Goal: Transaction & Acquisition: Book appointment/travel/reservation

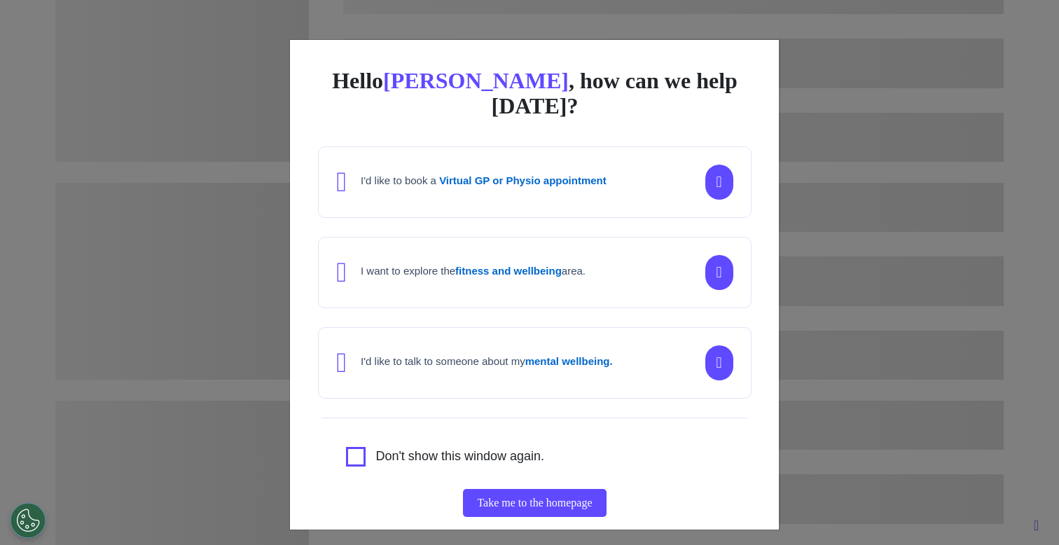
scroll to position [0, 529]
click at [245, 276] on div "Hello Ahmed , how can we help today? I'd like to book a Virtual GP or Physio ap…" at bounding box center [529, 272] width 1059 height 545
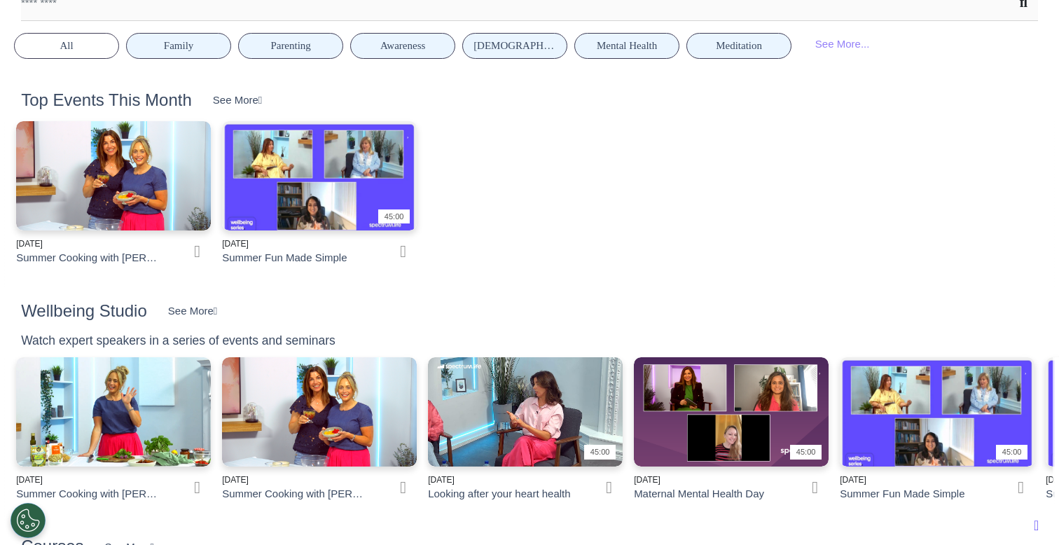
scroll to position [1228, 0]
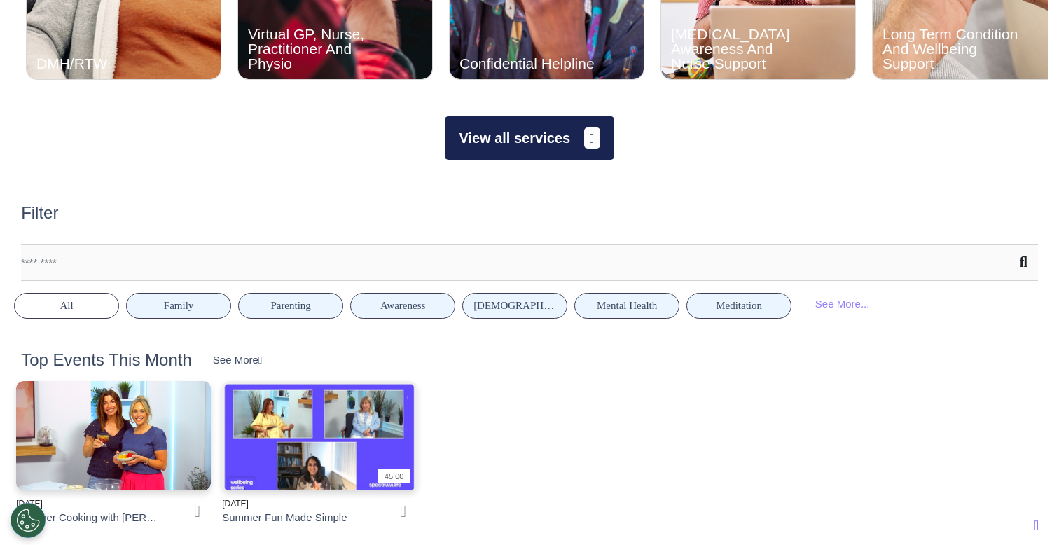
click at [498, 144] on button "View all services" at bounding box center [529, 137] width 169 height 43
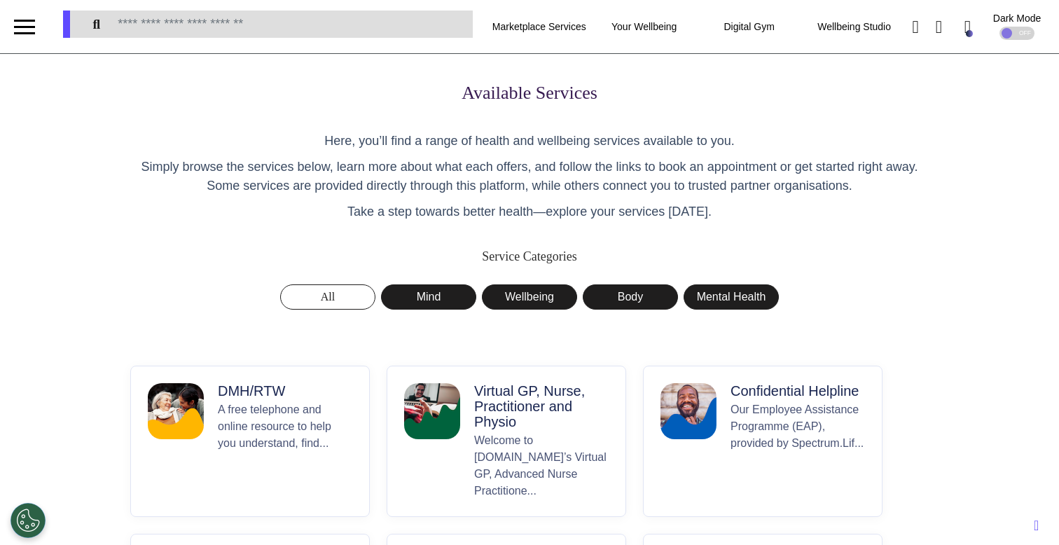
click at [521, 408] on p "Virtual GP, Nurse, Practitioner and Physio" at bounding box center [541, 406] width 134 height 46
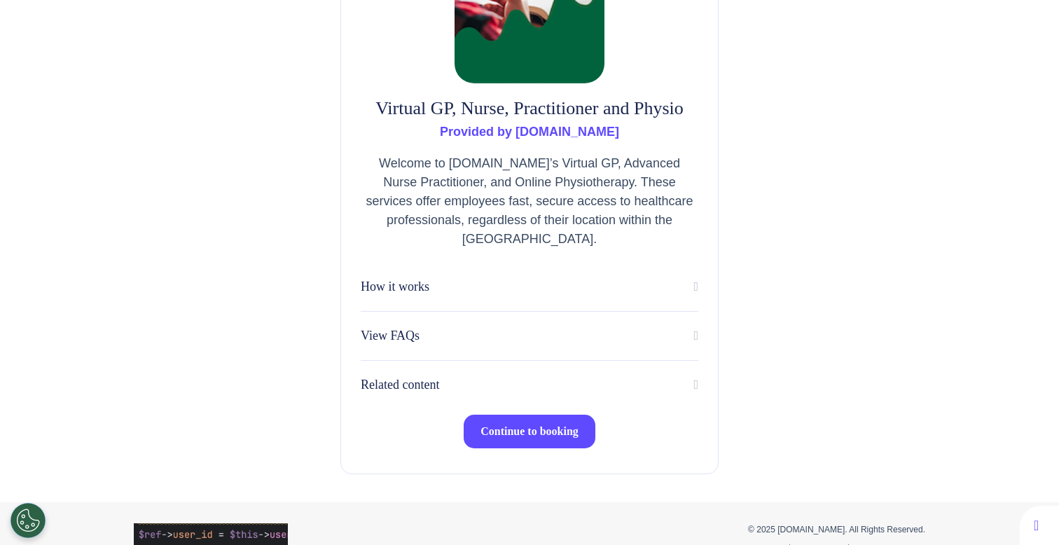
click at [538, 428] on span "Continue to booking" at bounding box center [529, 431] width 98 height 12
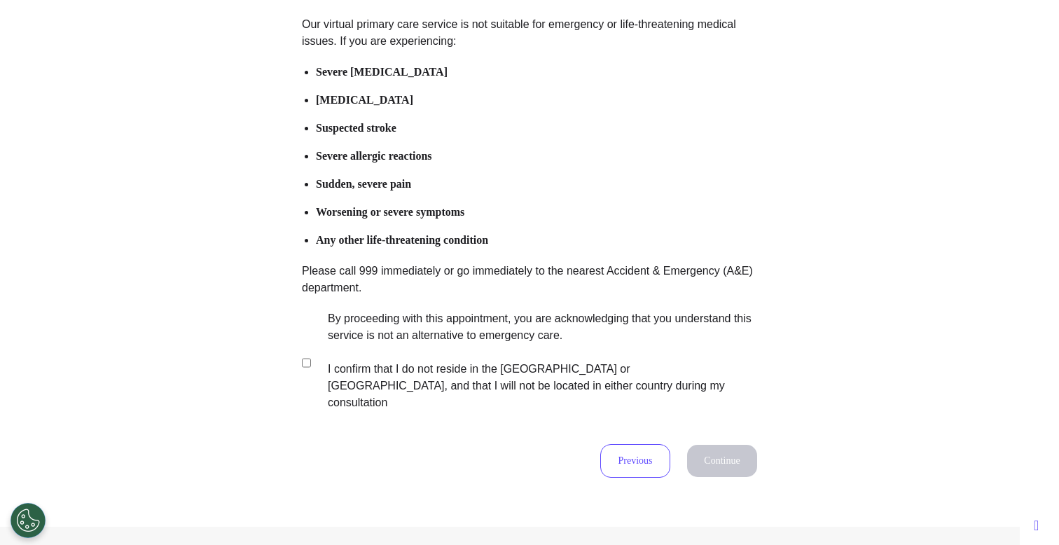
scroll to position [174, 0]
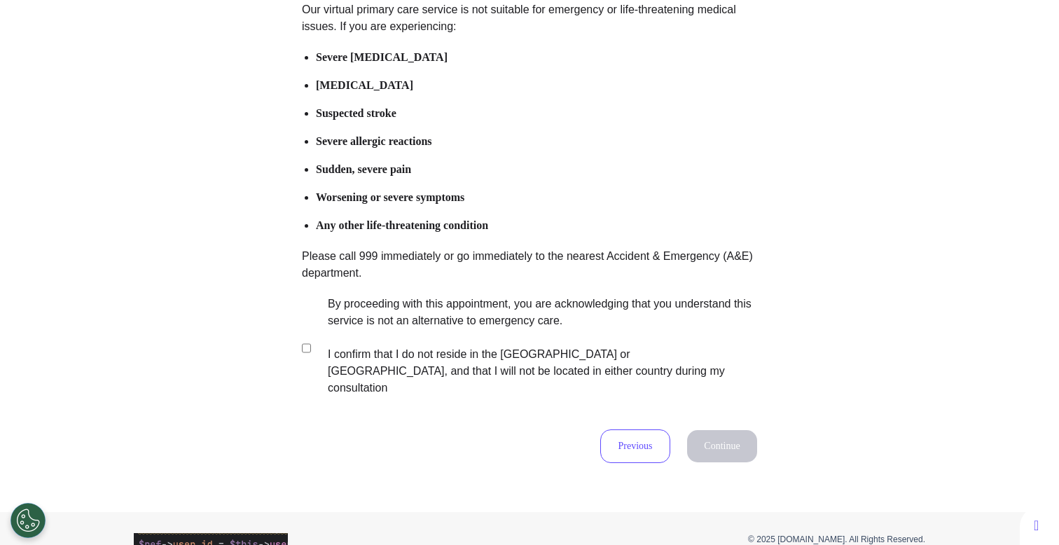
click at [471, 335] on label "By proceeding with this appointment, you are acknowledging that you understand …" at bounding box center [533, 346] width 438 height 101
click at [703, 430] on button "Continue" at bounding box center [722, 446] width 70 height 32
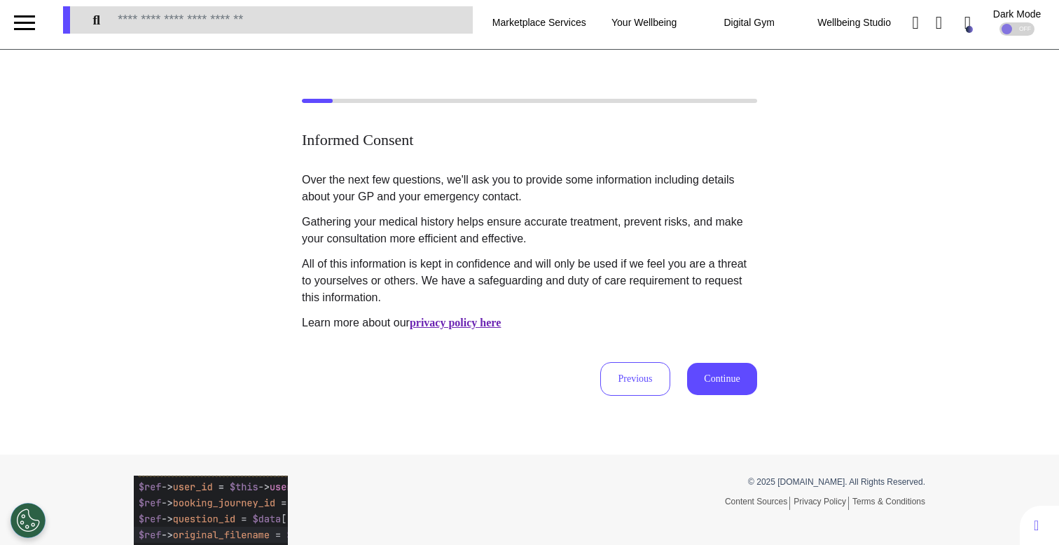
scroll to position [0, 0]
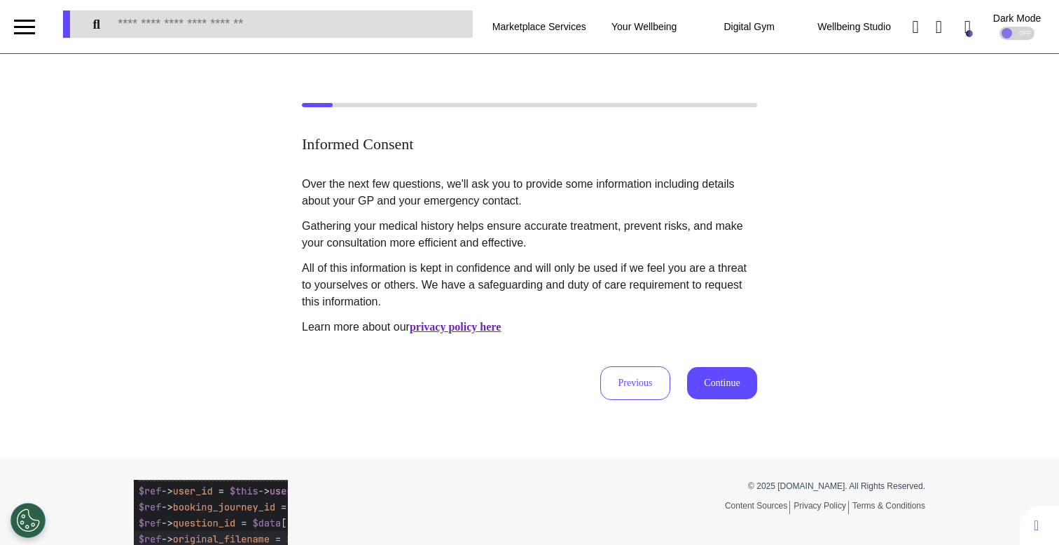
click at [707, 375] on button "Continue" at bounding box center [722, 383] width 70 height 32
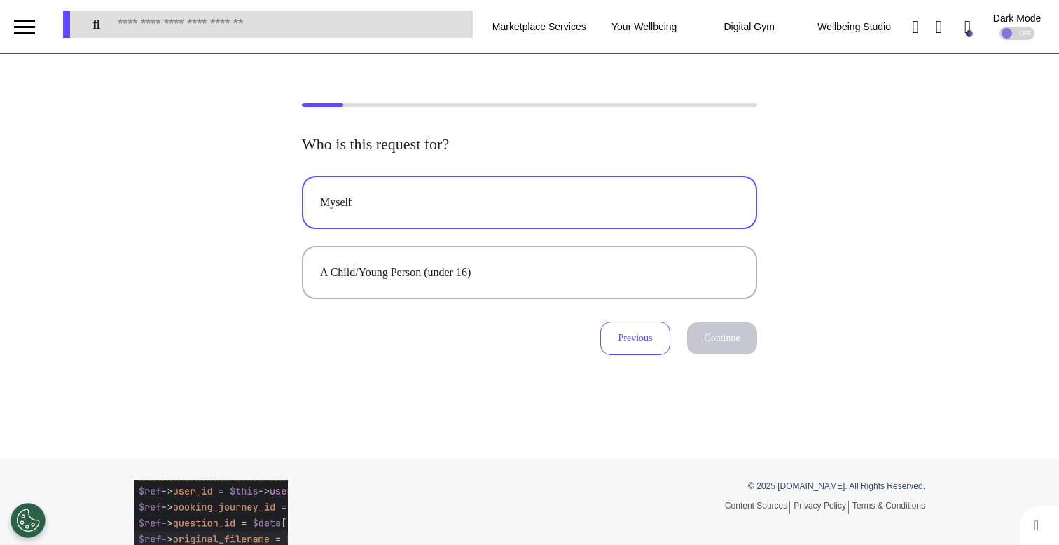
click at [514, 183] on button "Myself" at bounding box center [529, 202] width 455 height 53
click at [718, 339] on button "Continue" at bounding box center [722, 338] width 70 height 32
select select "*****"
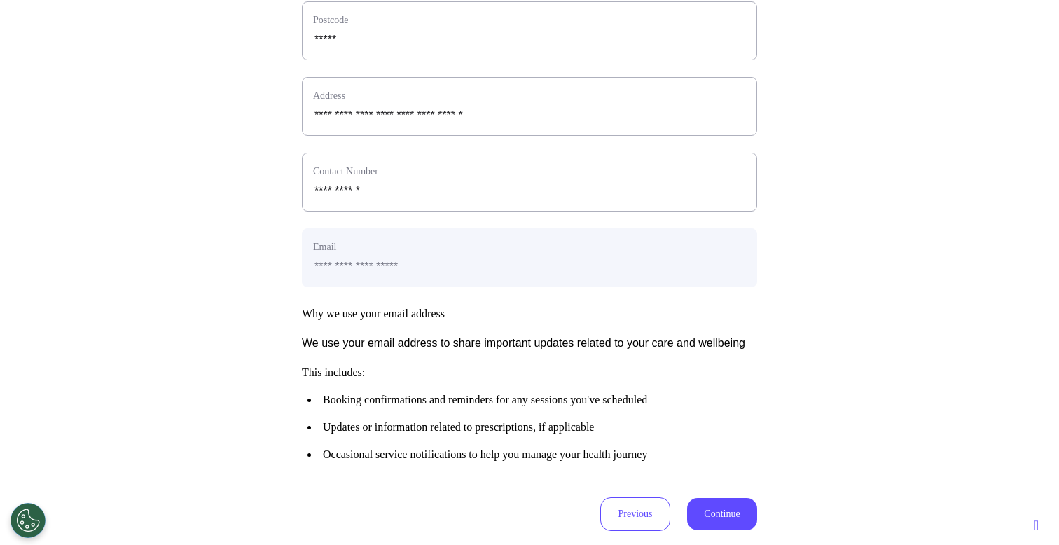
scroll to position [698, 0]
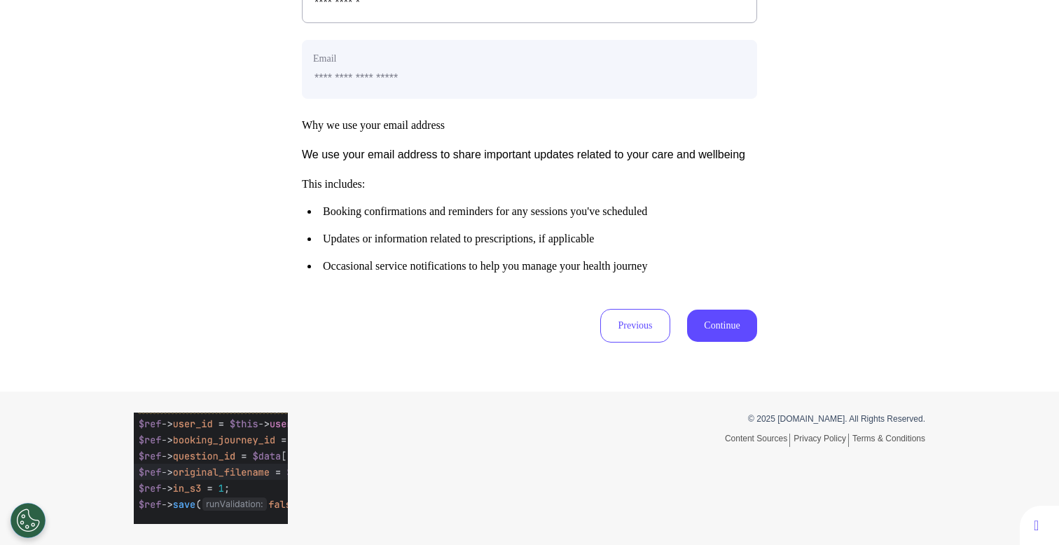
click at [736, 321] on button "Continue" at bounding box center [722, 326] width 70 height 32
click at [700, 326] on button "Continue" at bounding box center [722, 326] width 70 height 32
click at [735, 326] on button "Continue" at bounding box center [722, 326] width 70 height 32
click at [730, 335] on button "Continue" at bounding box center [722, 326] width 70 height 32
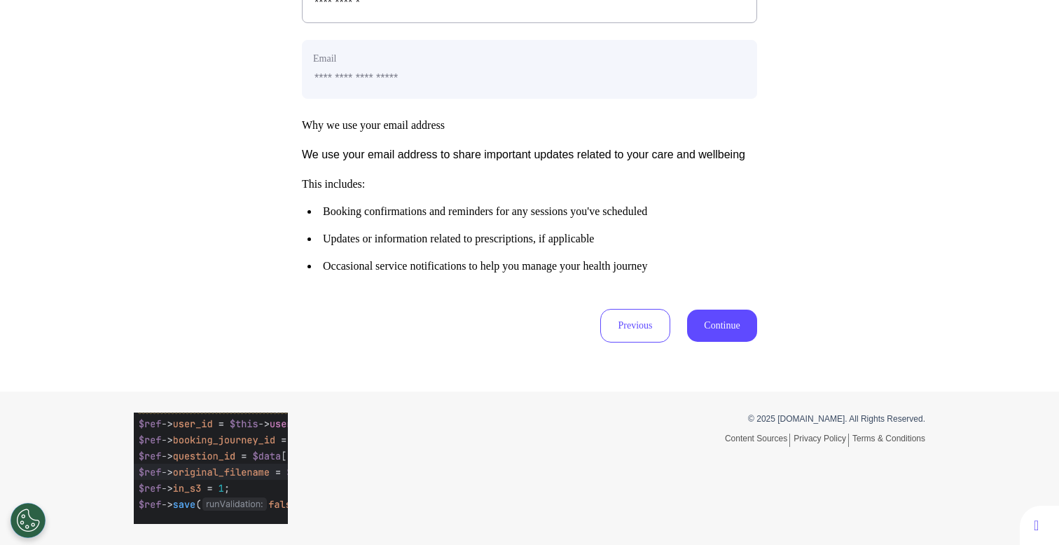
click at [730, 312] on button "Continue" at bounding box center [722, 326] width 70 height 32
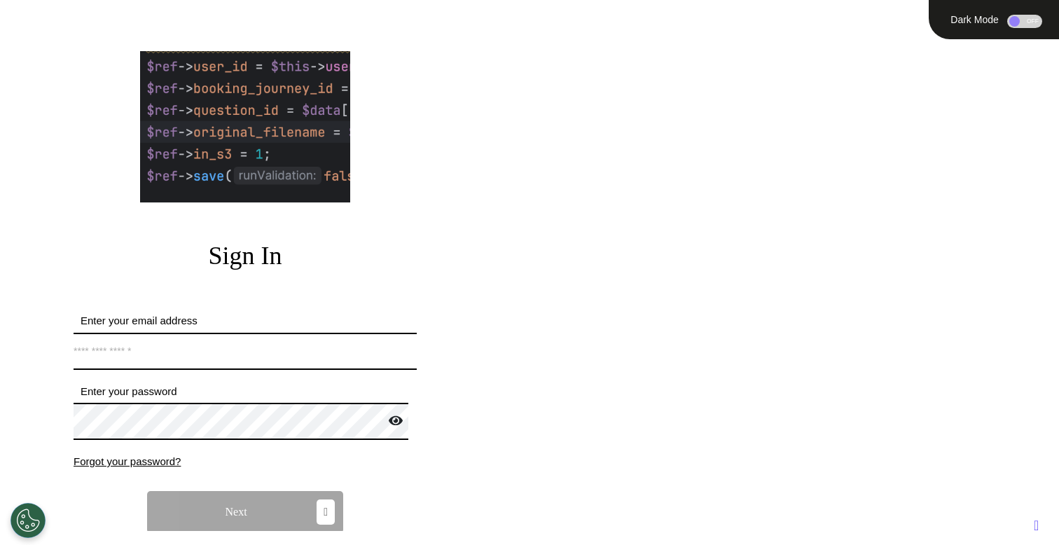
click at [245, 370] on form "Enter your email address *Email address must be valid. Enter your password Pass…" at bounding box center [245, 450] width 343 height 275
click at [263, 355] on input "Enter your email address" at bounding box center [245, 351] width 343 height 37
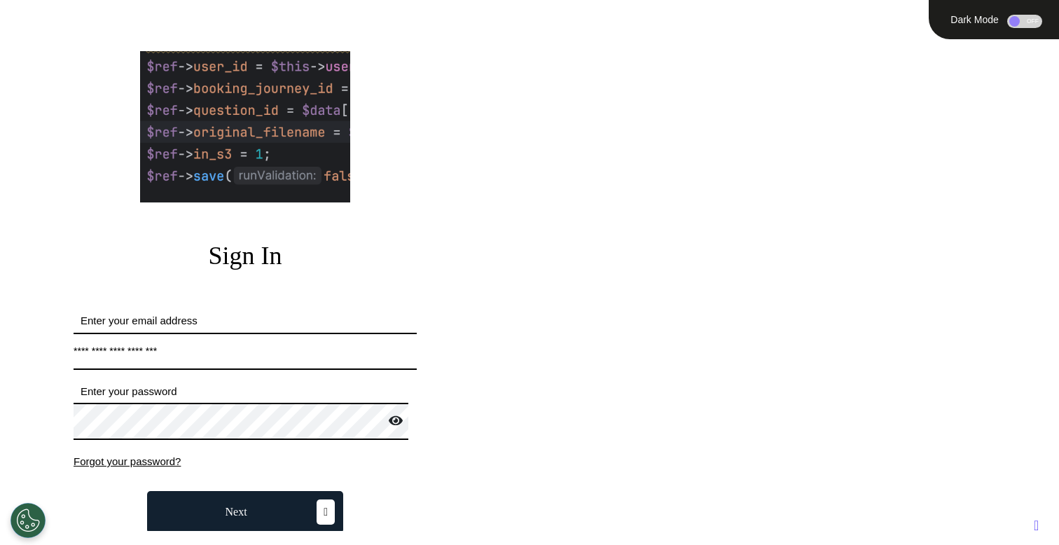
click at [274, 494] on button "Next" at bounding box center [245, 512] width 196 height 42
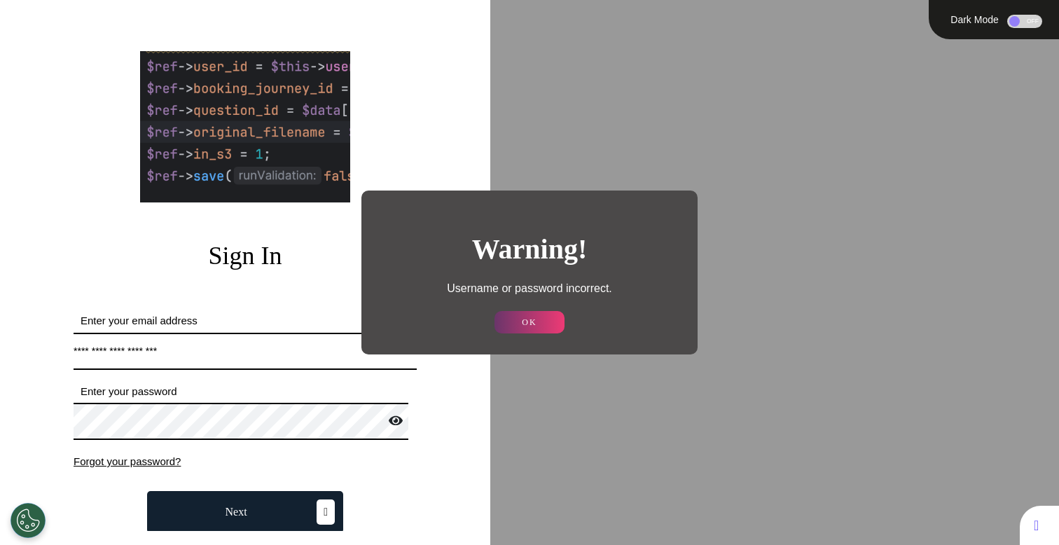
click at [534, 331] on button "OK" at bounding box center [529, 322] width 70 height 22
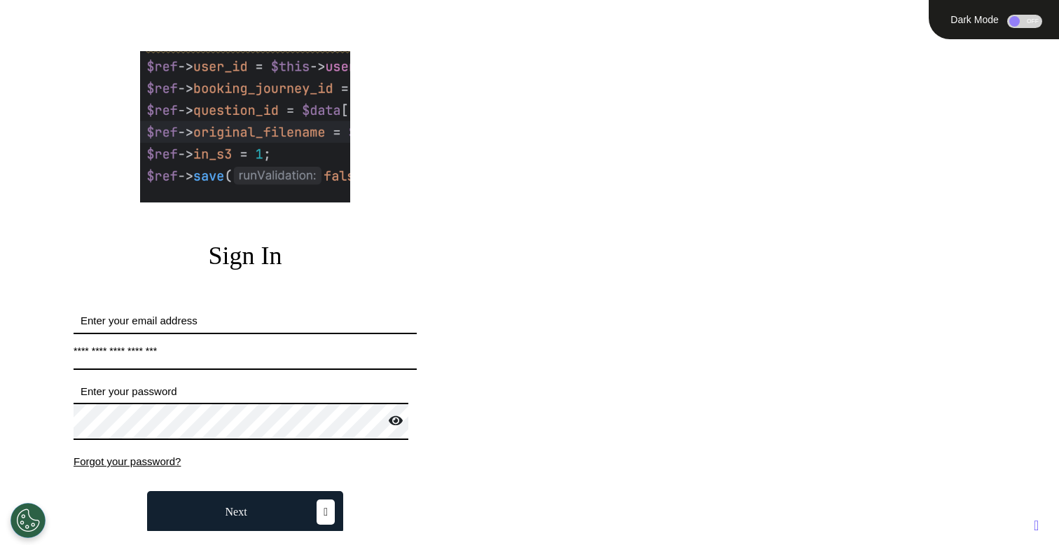
click at [314, 354] on input "**********" at bounding box center [245, 351] width 343 height 37
type input "**********"
click at [256, 500] on button "Next" at bounding box center [245, 512] width 196 height 42
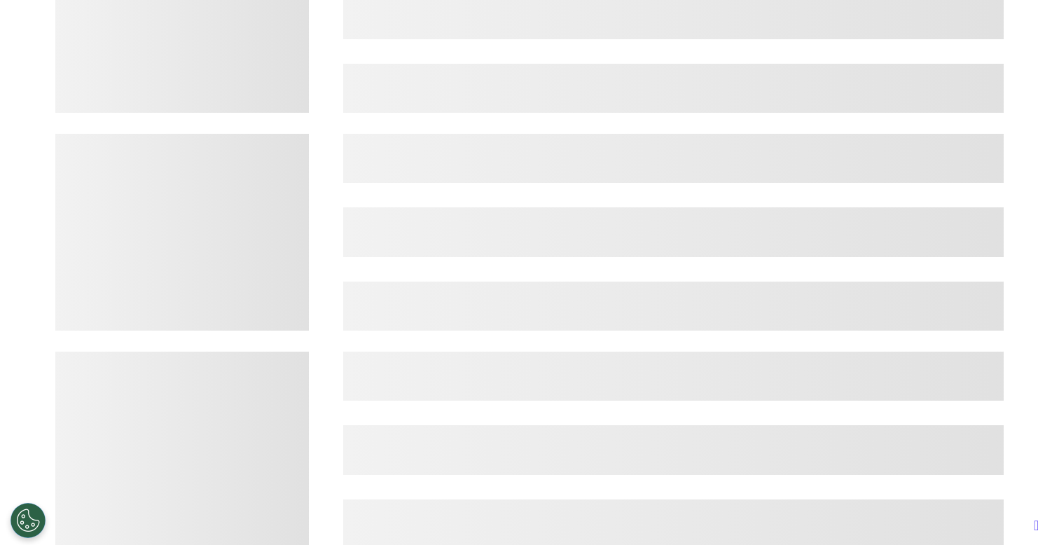
scroll to position [0, 529]
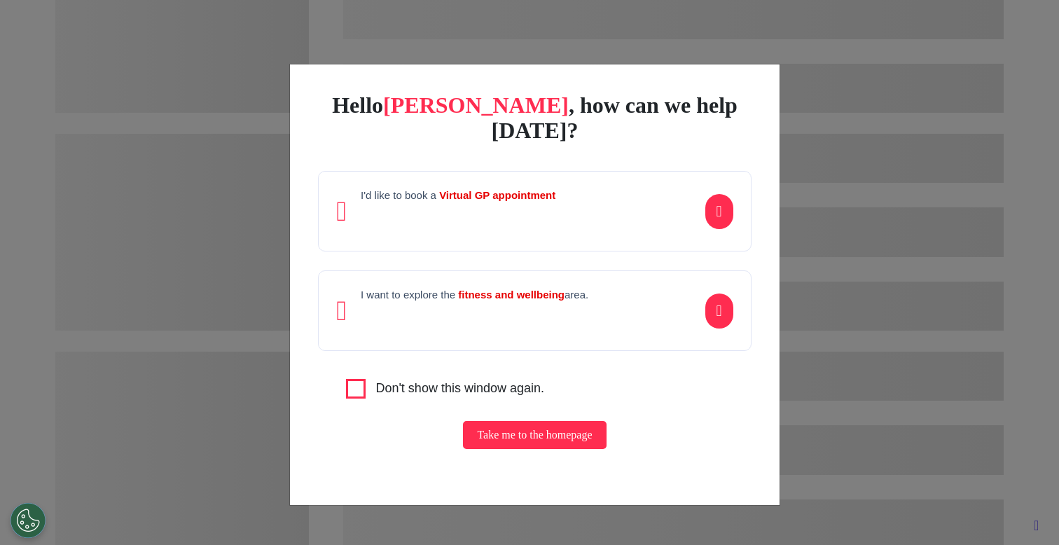
click at [832, 458] on div "Hello Ahmed , how can we help today? I'd like to book a Virtual GP appointment …" at bounding box center [529, 272] width 1059 height 545
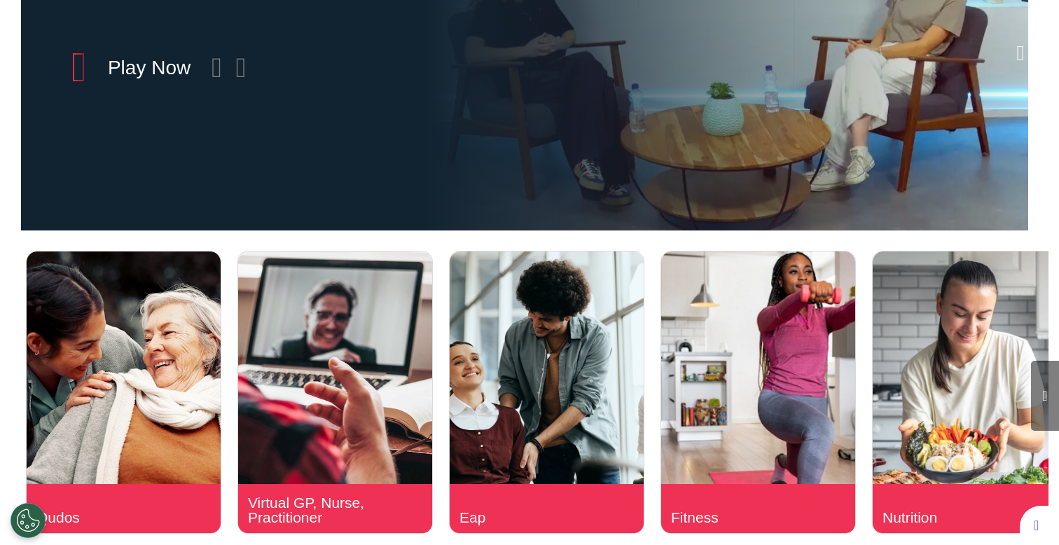
scroll to position [0, 0]
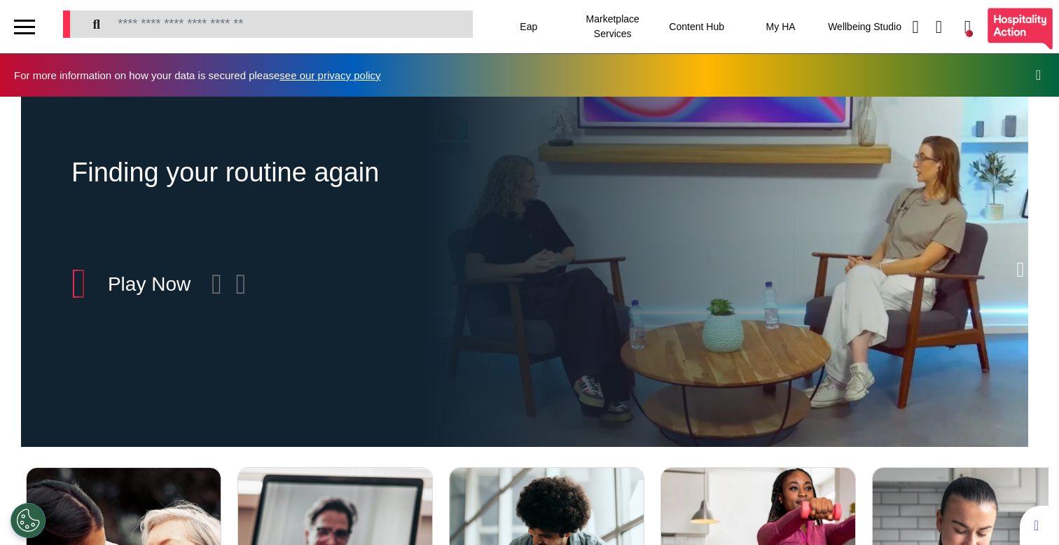
click at [32, 32] on div at bounding box center [24, 33] width 21 height 2
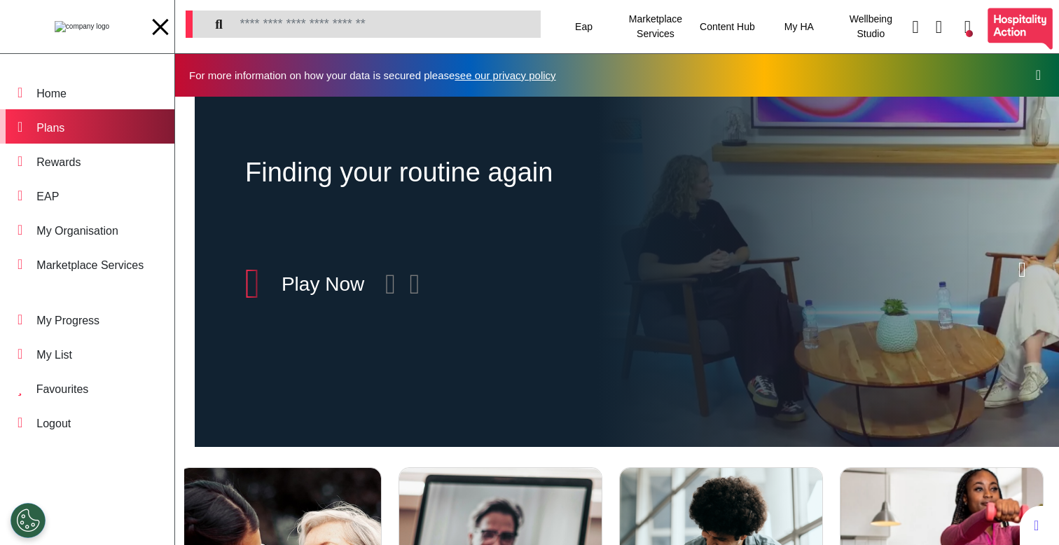
scroll to position [0, 551]
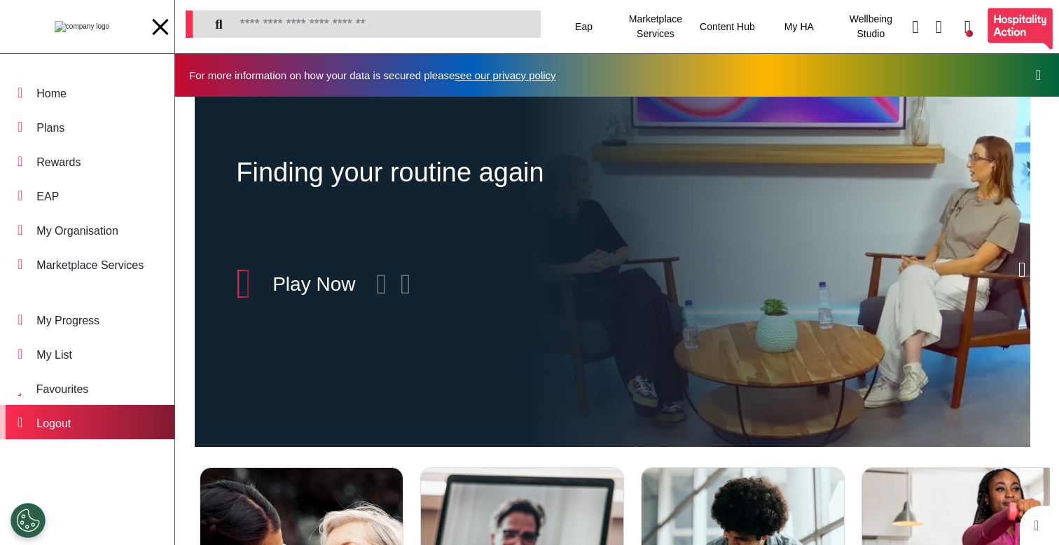
click at [103, 418] on div "Logout" at bounding box center [87, 422] width 174 height 34
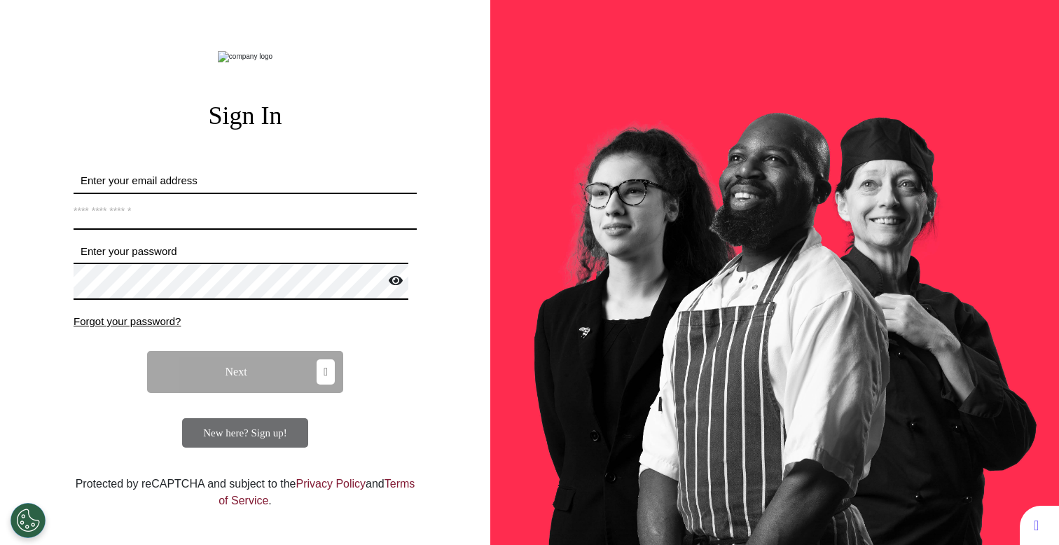
click at [221, 230] on input "Enter your email address" at bounding box center [245, 211] width 343 height 37
click at [225, 265] on form "Enter your email address *Email address must be valid. Enter your password Pass…" at bounding box center [245, 310] width 343 height 275
click at [234, 230] on input "Enter your email address" at bounding box center [245, 211] width 343 height 37
type input "*****"
type input "**********"
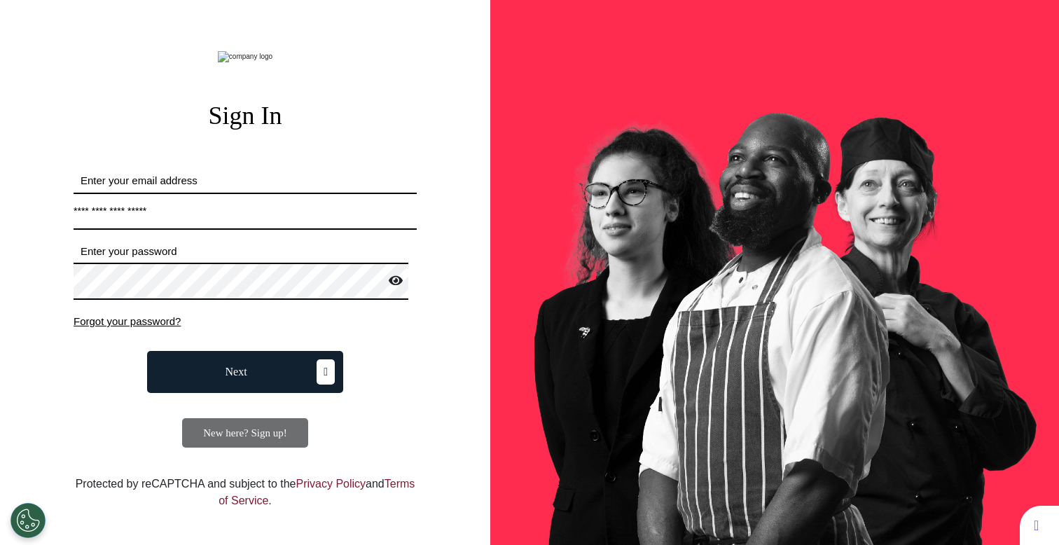
click at [250, 393] on button "Next" at bounding box center [245, 372] width 196 height 42
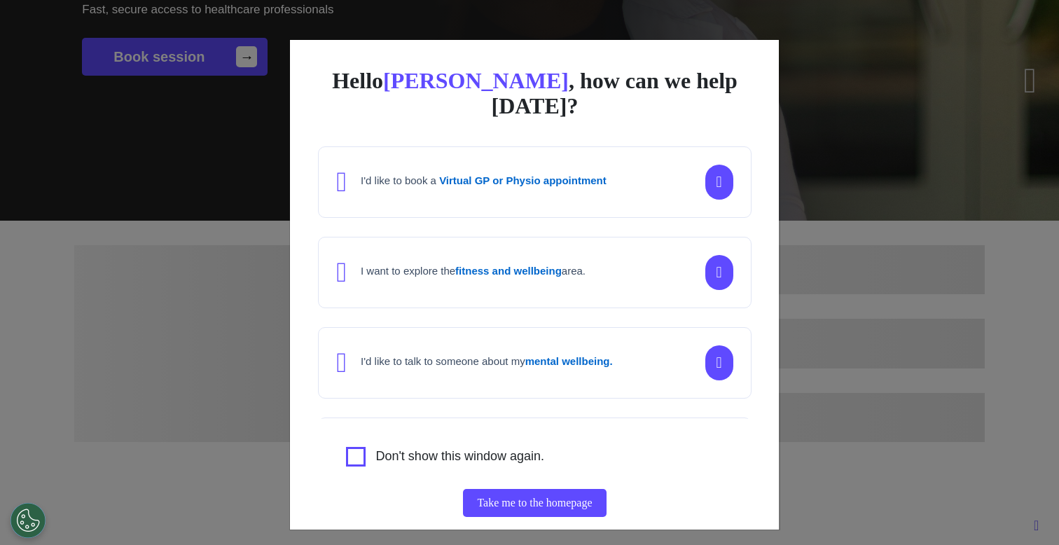
scroll to position [175, 0]
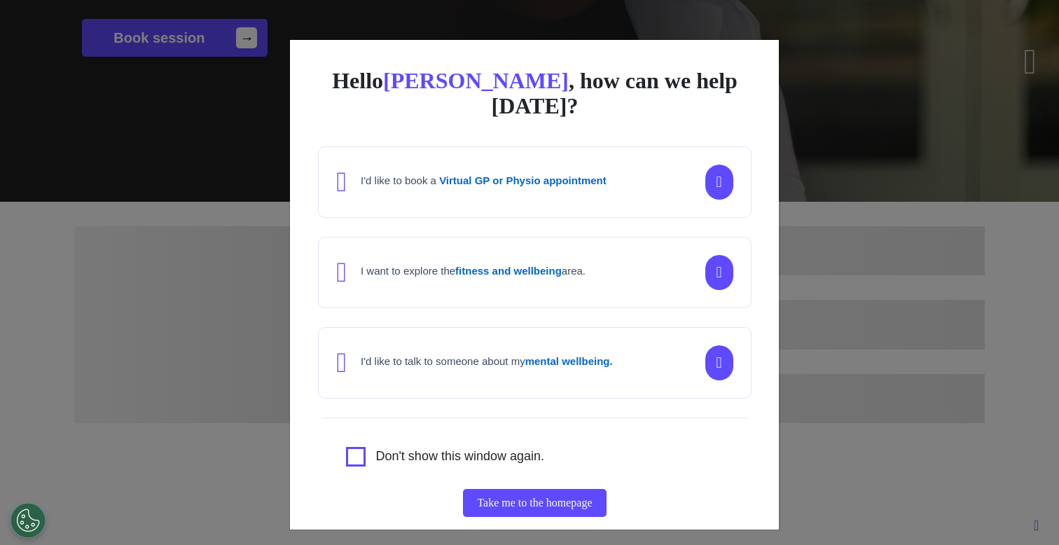
click at [225, 399] on div "Hello Ahmed , how can we help today? I'd like to book a Virtual GP or Physio ap…" at bounding box center [529, 272] width 1059 height 545
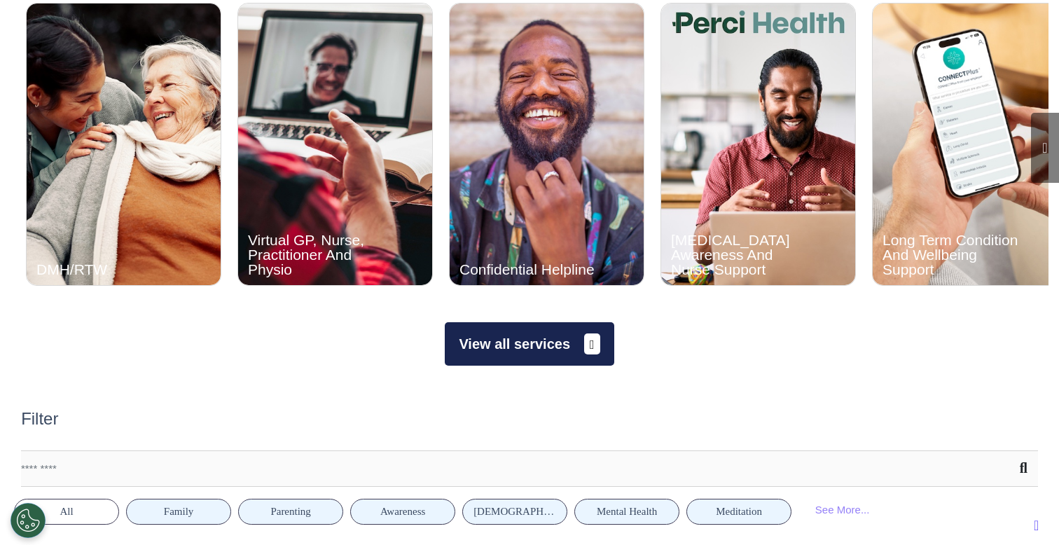
click at [560, 342] on button "View all services" at bounding box center [529, 343] width 169 height 43
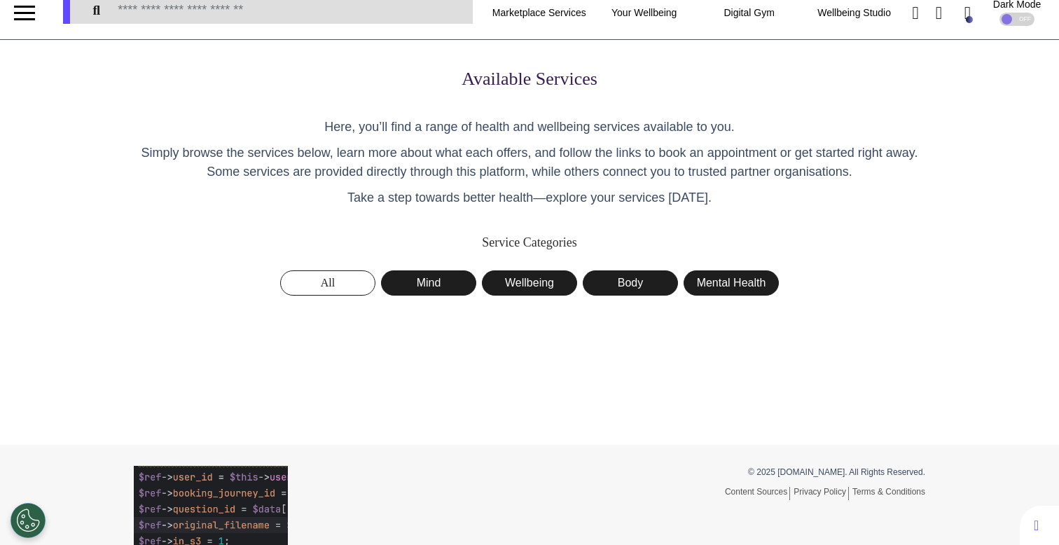
scroll to position [20, 0]
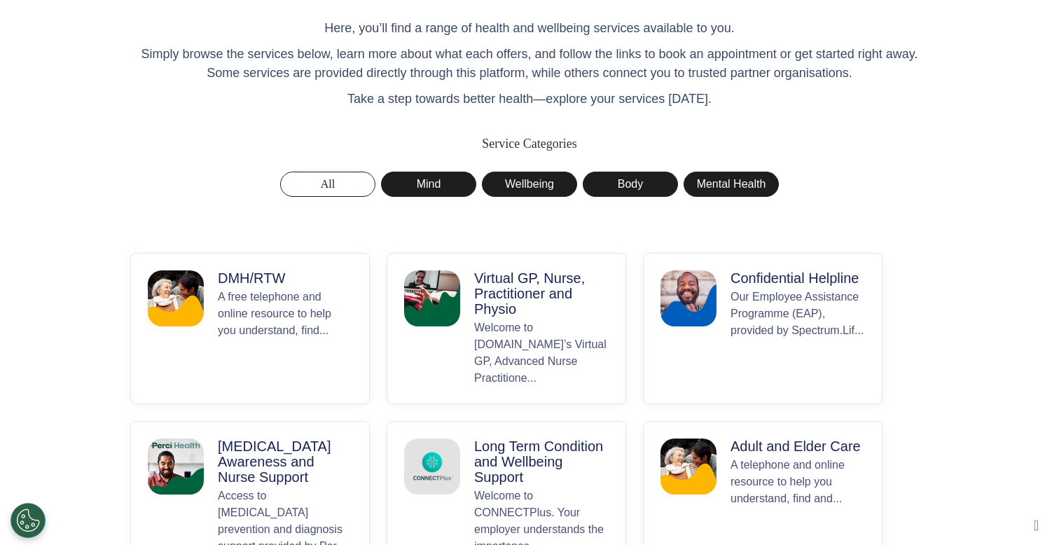
click at [448, 333] on button "Virtual GP, Nurse, Practitioner and Physio Welcome to Spectrum.Life’s Virtual G…" at bounding box center [507, 328] width 240 height 151
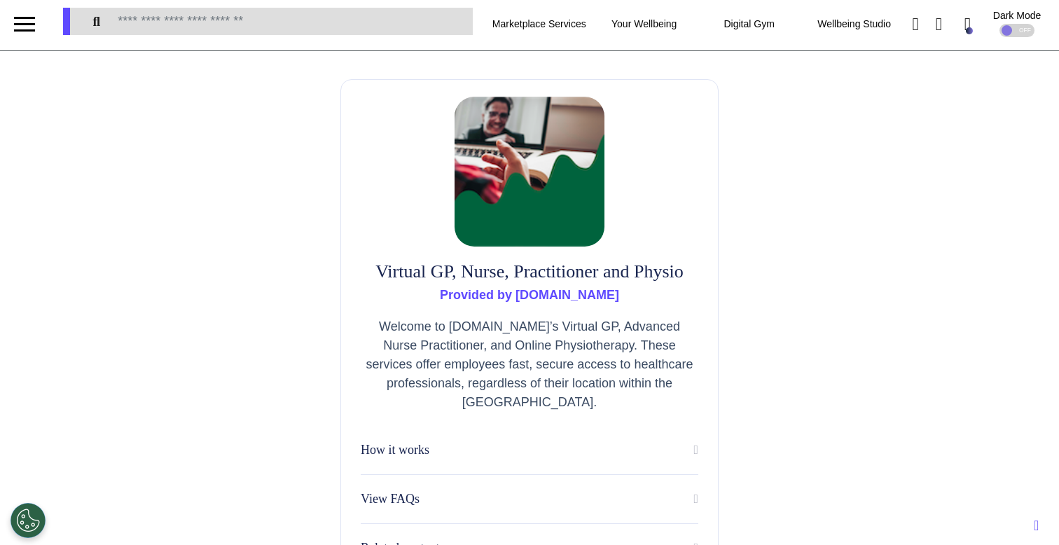
scroll to position [279, 0]
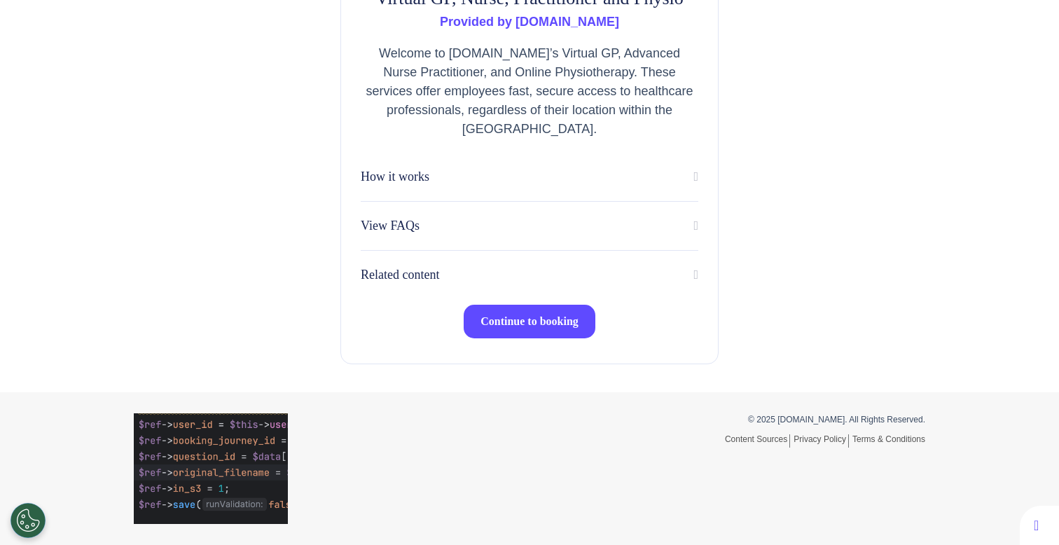
click at [491, 321] on span "Continue to booking" at bounding box center [529, 321] width 98 height 12
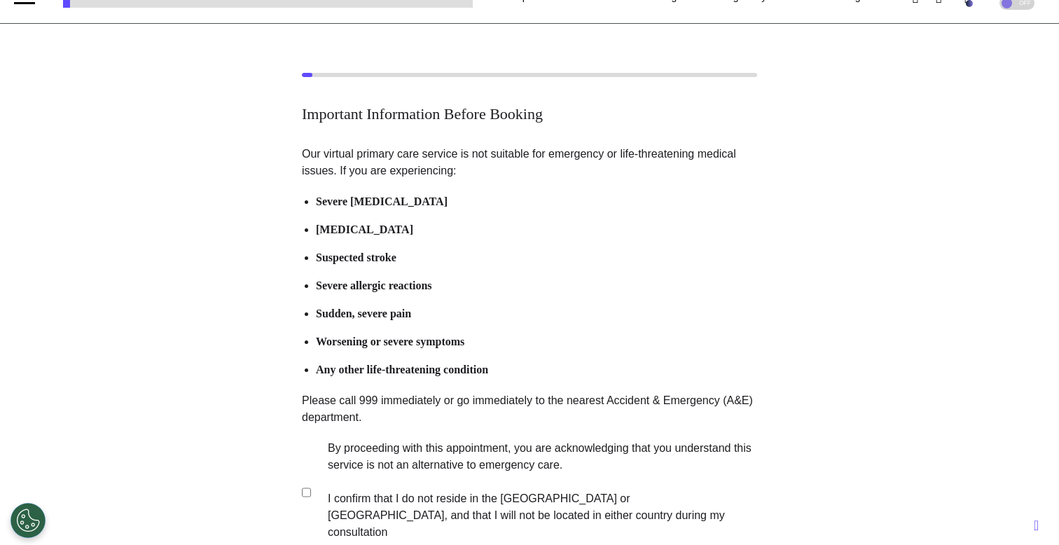
click at [476, 459] on label "By proceeding with this appointment, you are acknowledging that you understand …" at bounding box center [533, 490] width 438 height 101
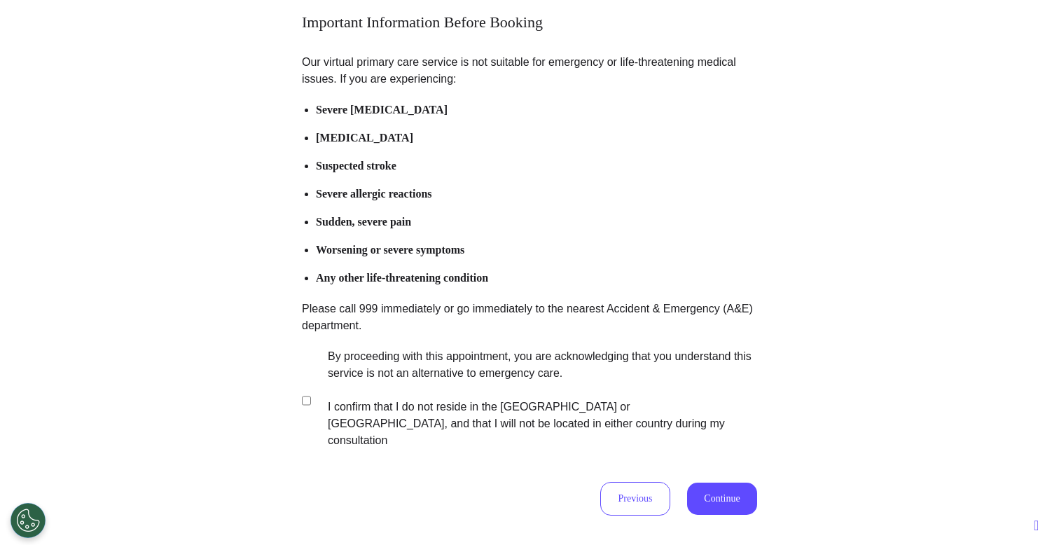
scroll to position [278, 0]
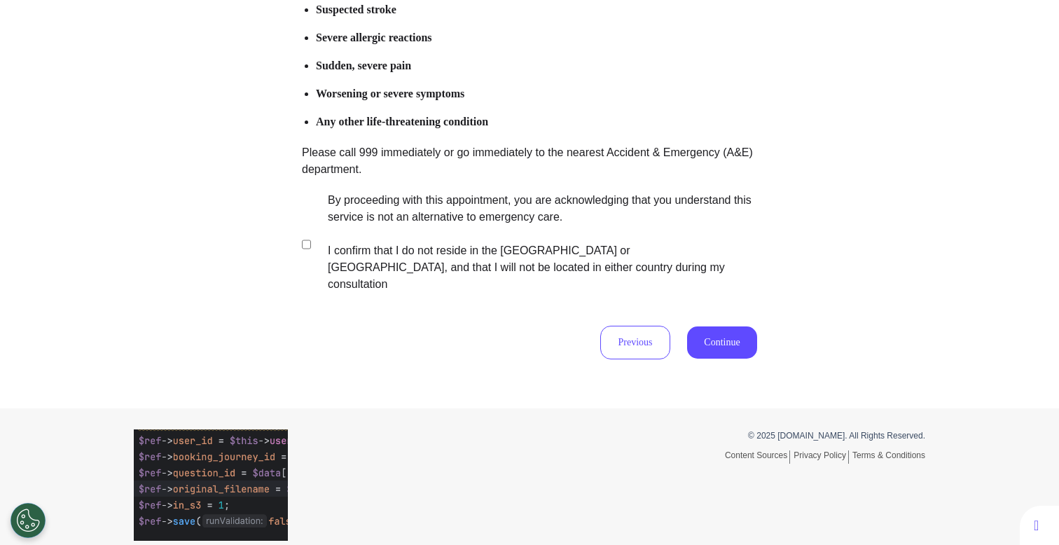
click at [719, 331] on button "Continue" at bounding box center [722, 342] width 70 height 32
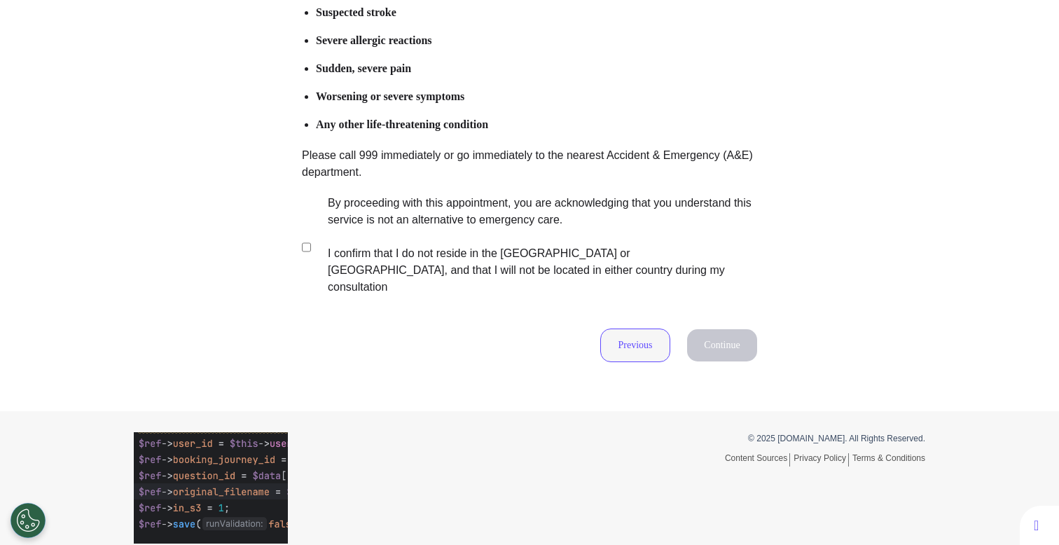
click at [637, 336] on button "Previous" at bounding box center [635, 345] width 70 height 34
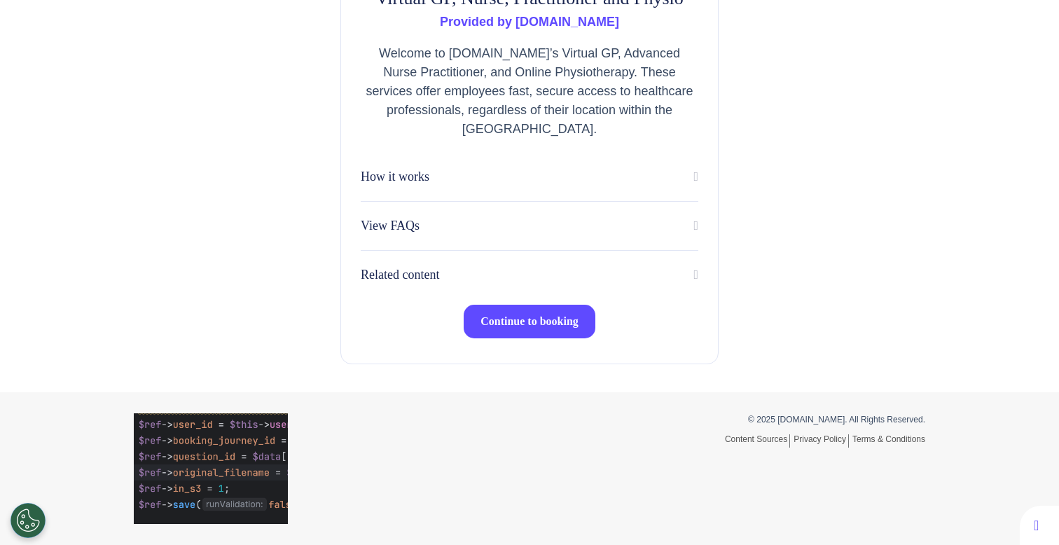
click at [570, 323] on span "Continue to booking" at bounding box center [529, 321] width 98 height 12
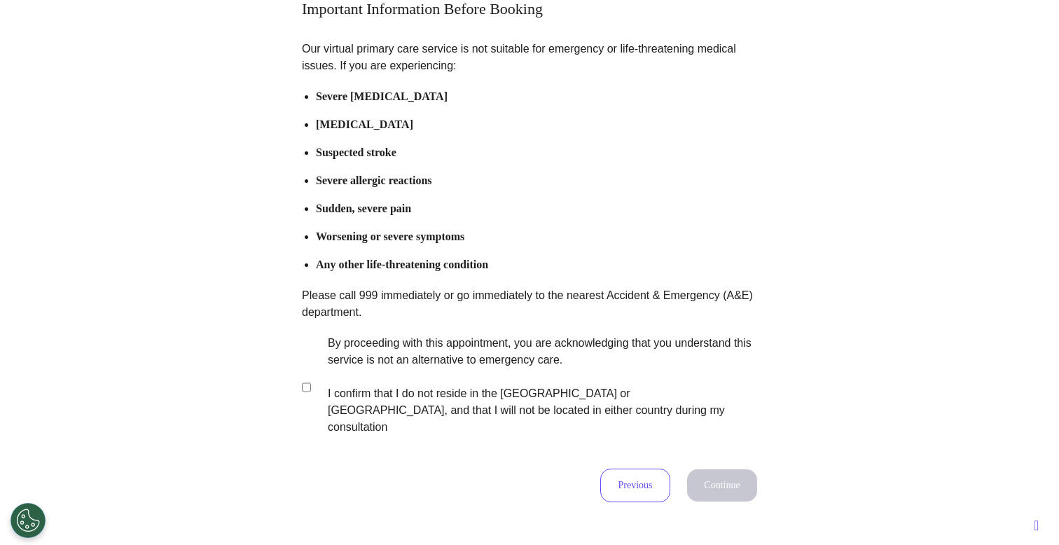
scroll to position [278, 0]
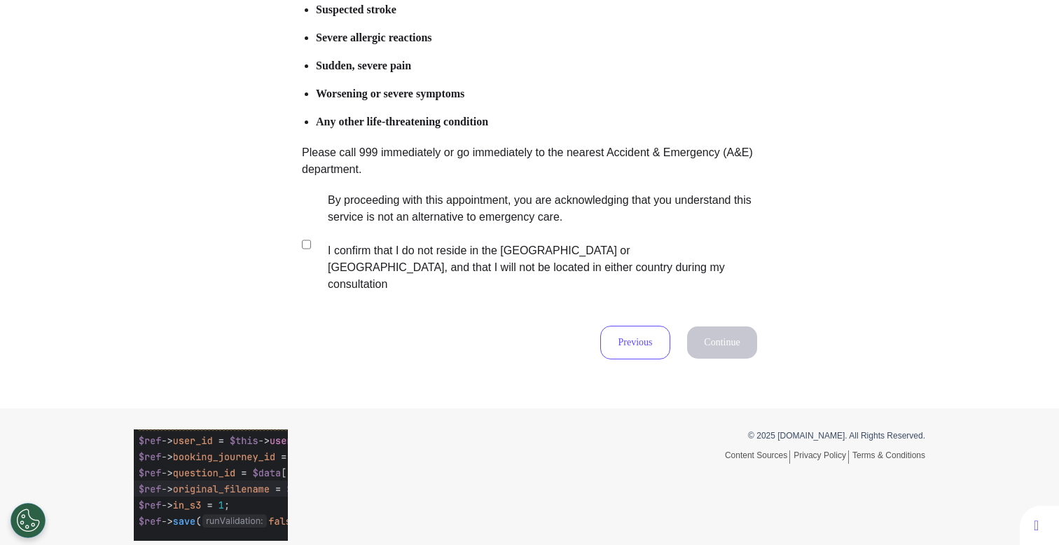
click at [506, 265] on label "By proceeding with this appointment, you are acknowledging that you understand …" at bounding box center [533, 242] width 438 height 101
click at [715, 328] on button "Continue" at bounding box center [722, 342] width 70 height 32
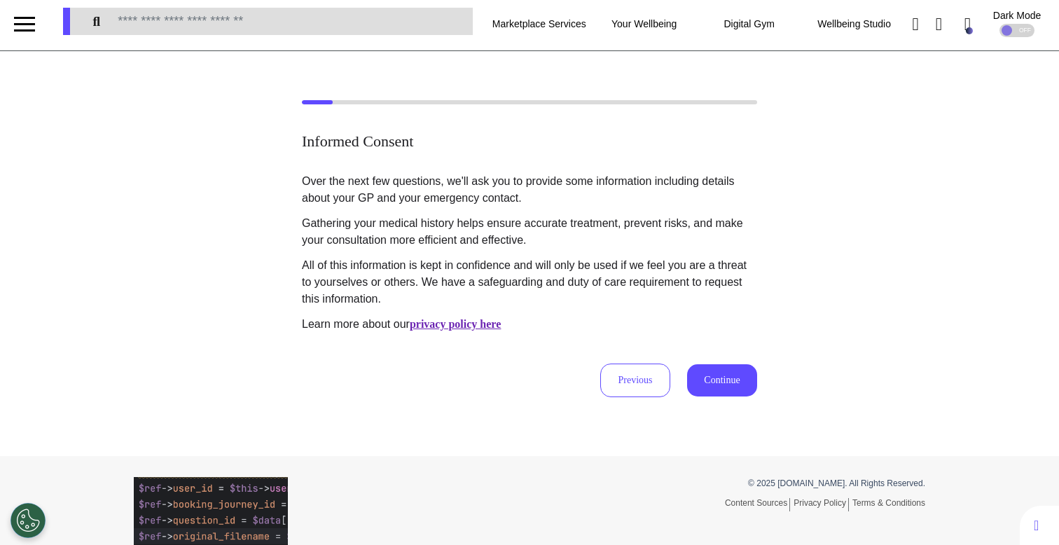
scroll to position [0, 0]
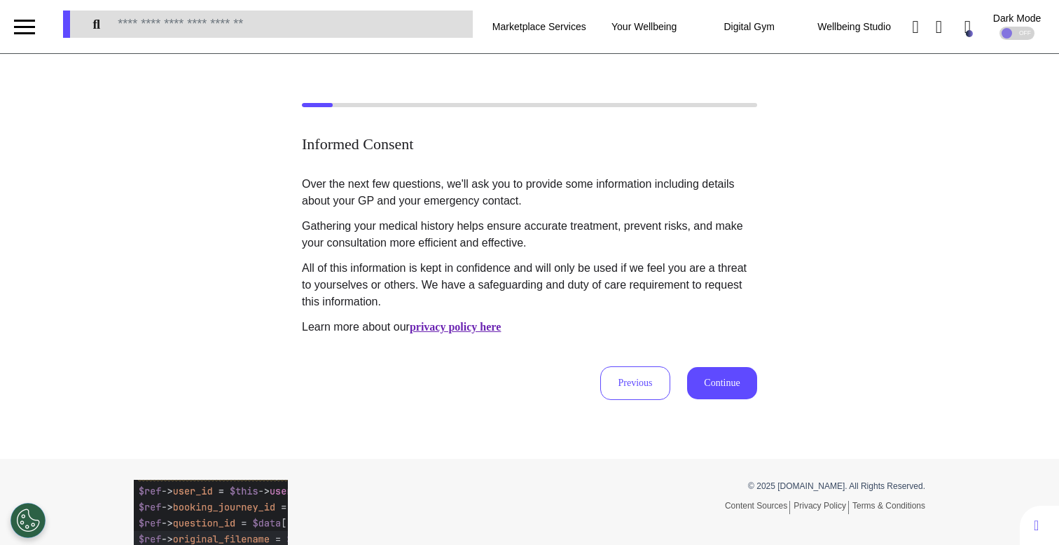
click at [699, 390] on button "Continue" at bounding box center [722, 383] width 70 height 32
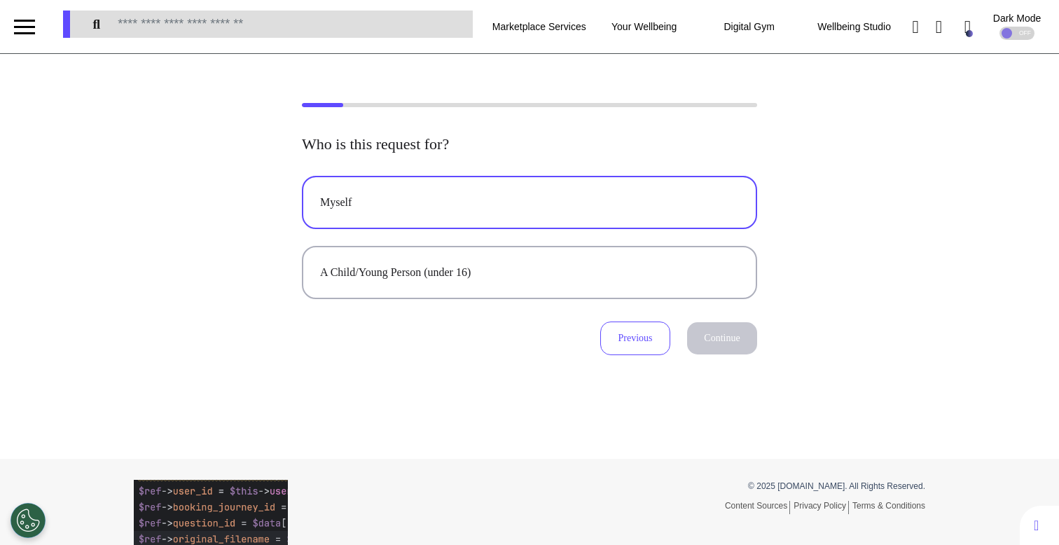
click at [462, 201] on div "Myself" at bounding box center [529, 202] width 419 height 17
click at [740, 332] on button "Continue" at bounding box center [722, 338] width 70 height 32
select select "*****"
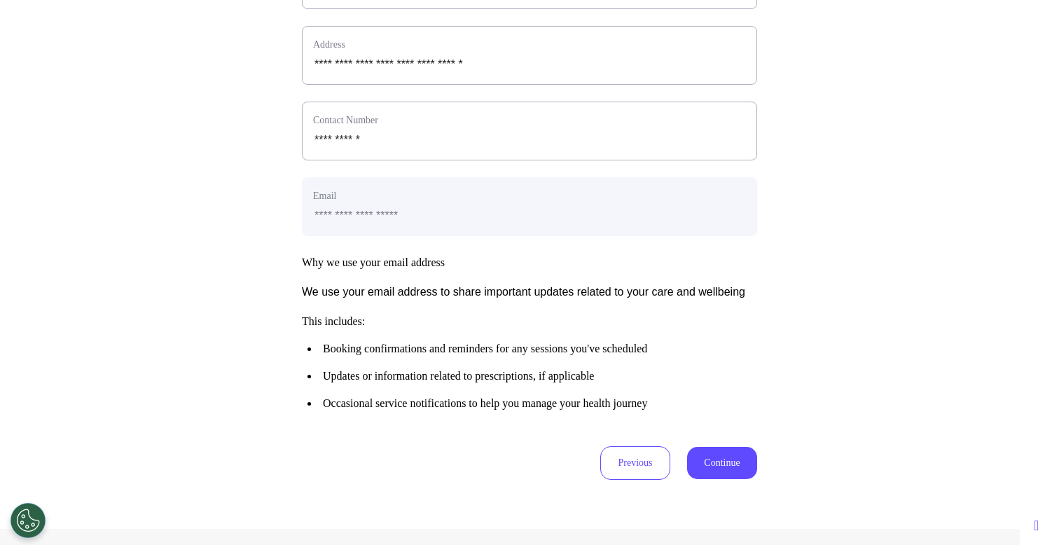
scroll to position [698, 0]
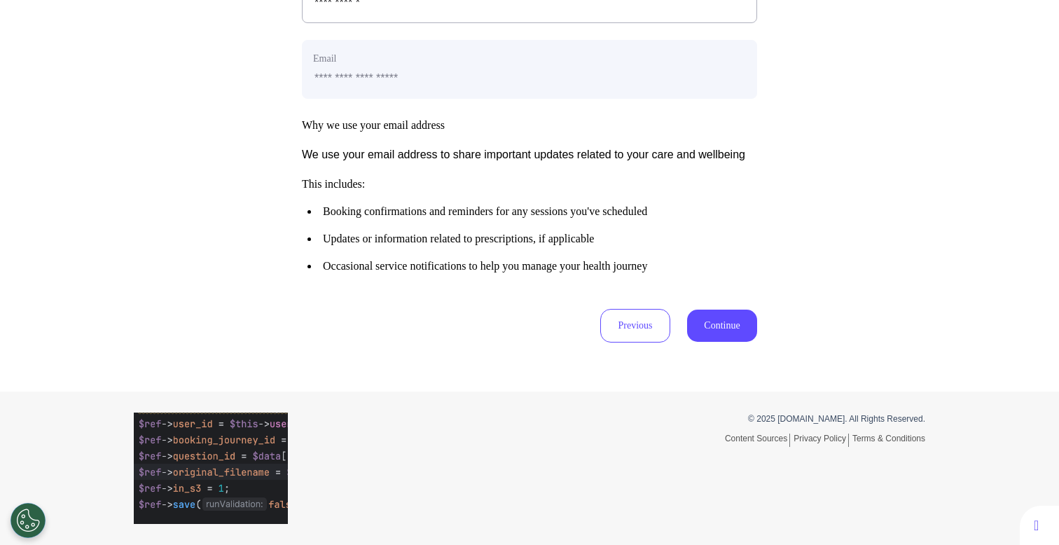
click at [719, 323] on button "Continue" at bounding box center [722, 326] width 70 height 32
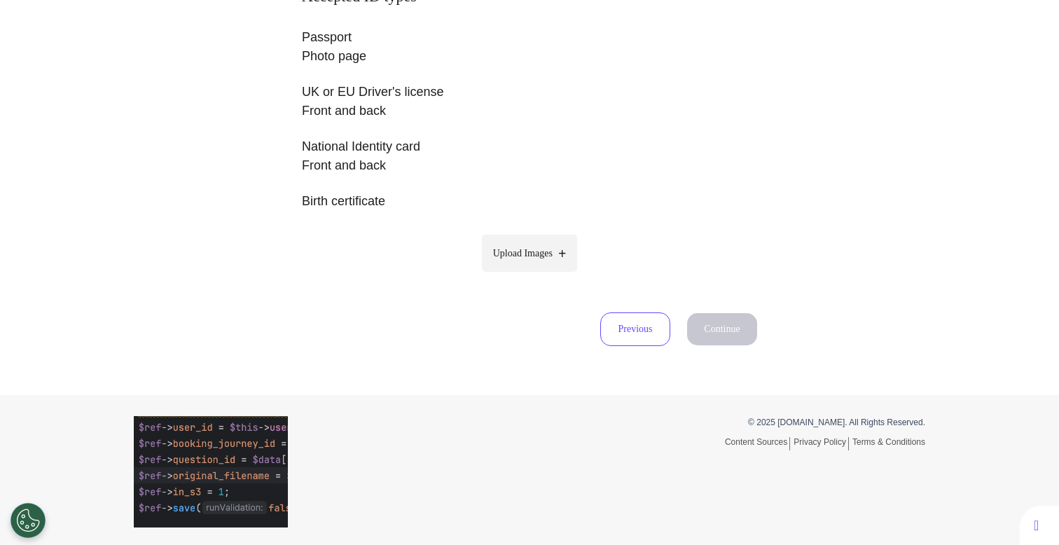
scroll to position [308, 0]
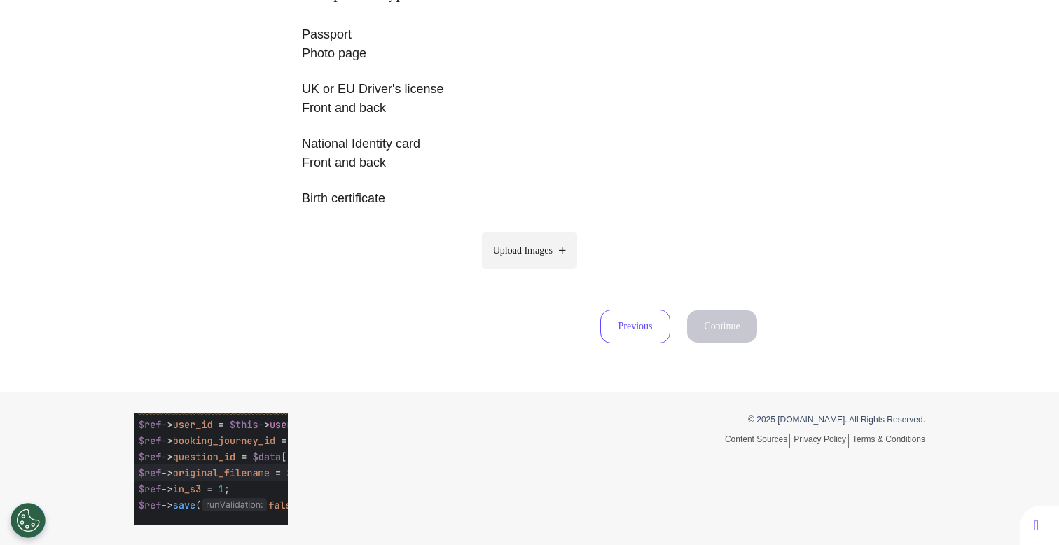
click at [525, 257] on label "Upload Images" at bounding box center [530, 250] width 96 height 37
click at [525, 272] on input "Upload Images" at bounding box center [529, 279] width 133 height 15
type input "**********"
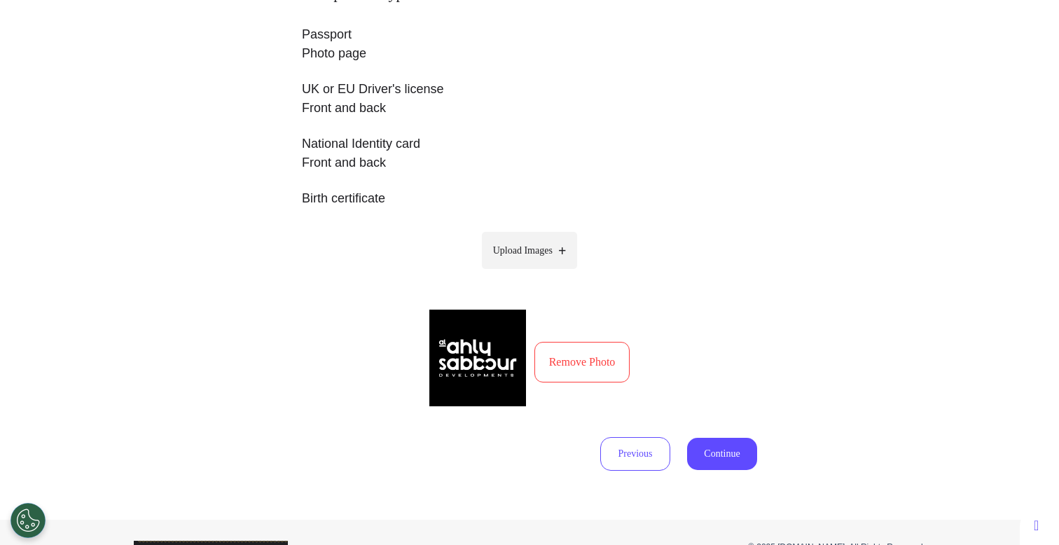
click at [513, 259] on label "Upload Images" at bounding box center [530, 250] width 96 height 37
click at [513, 272] on input "Upload Images" at bounding box center [529, 279] width 133 height 15
type input "**********"
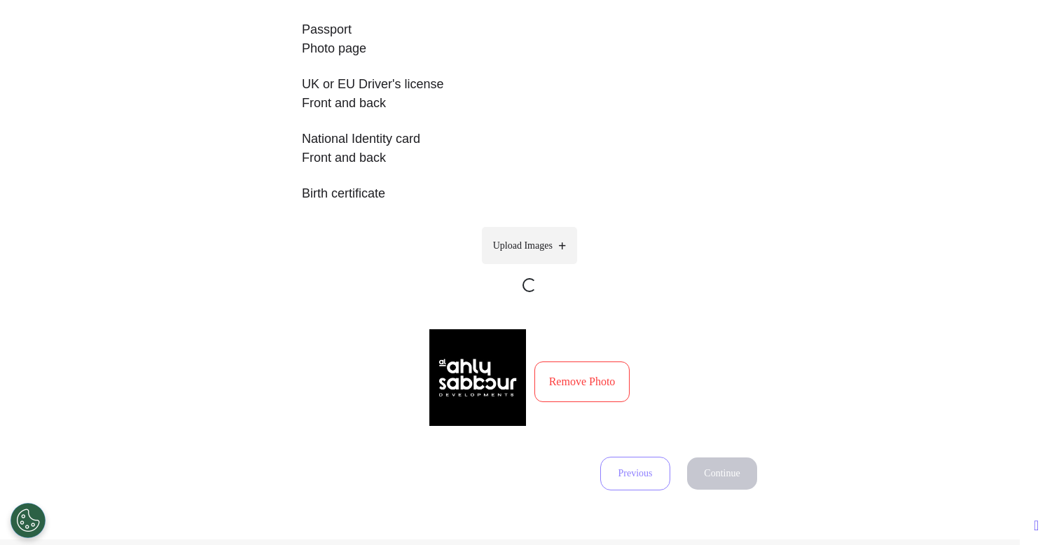
scroll to position [460, 0]
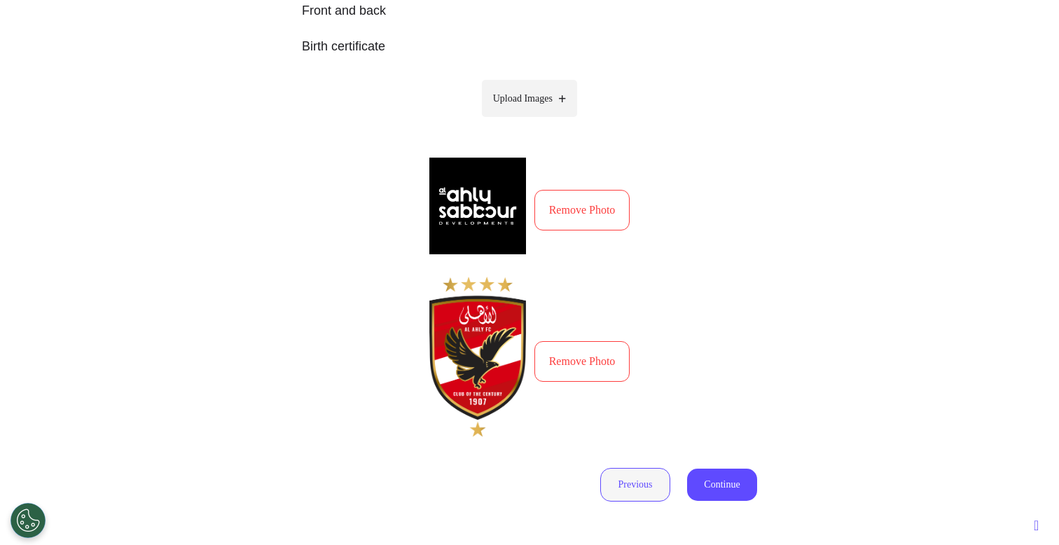
click at [623, 482] on button "Previous" at bounding box center [635, 485] width 70 height 34
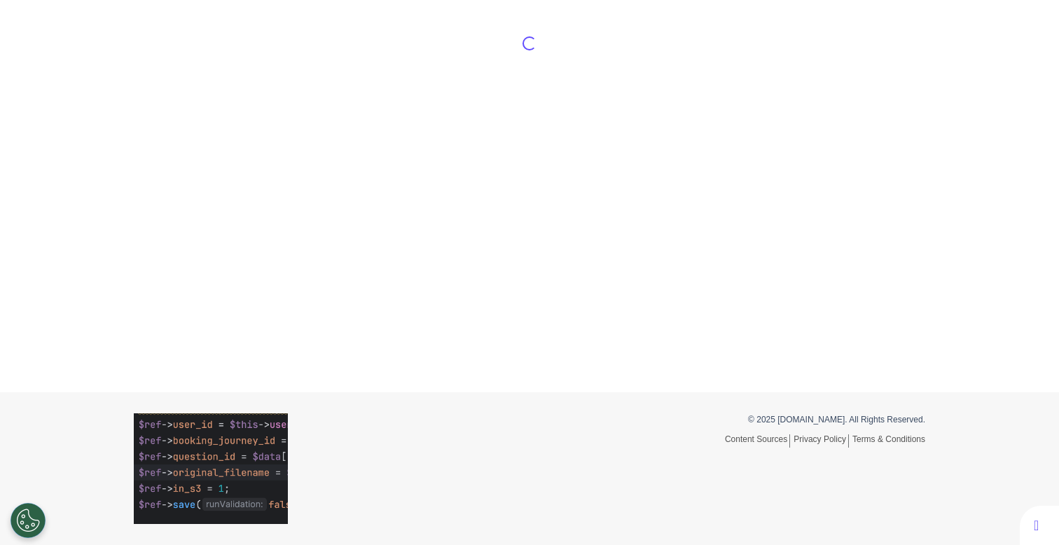
select select "*****"
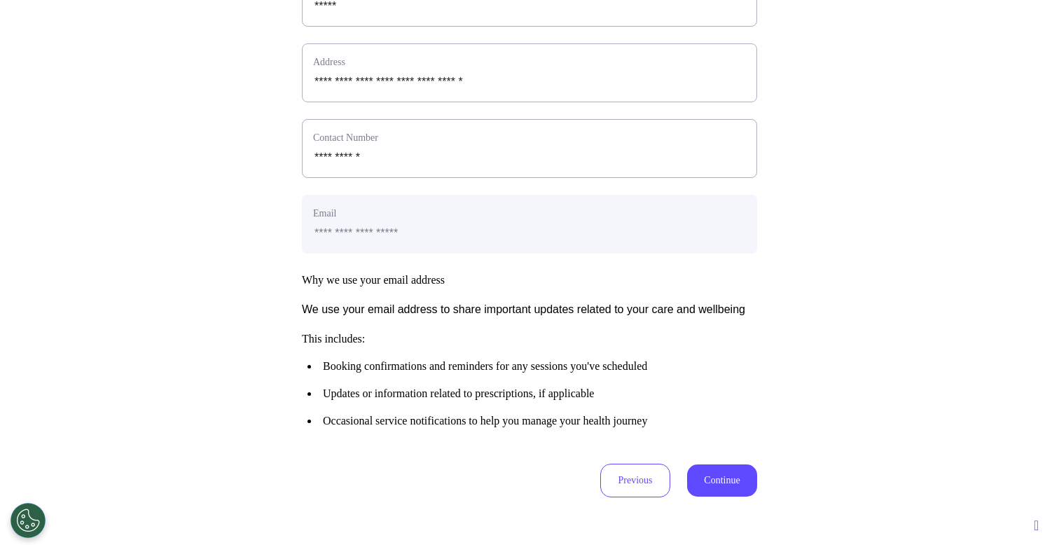
scroll to position [643, 0]
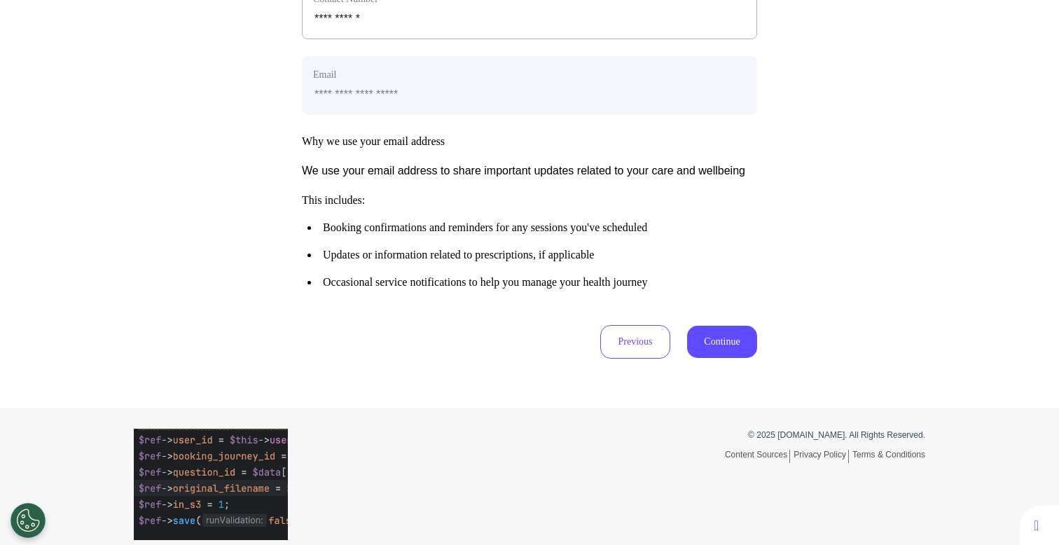
click at [714, 358] on button "Continue" at bounding box center [722, 342] width 70 height 32
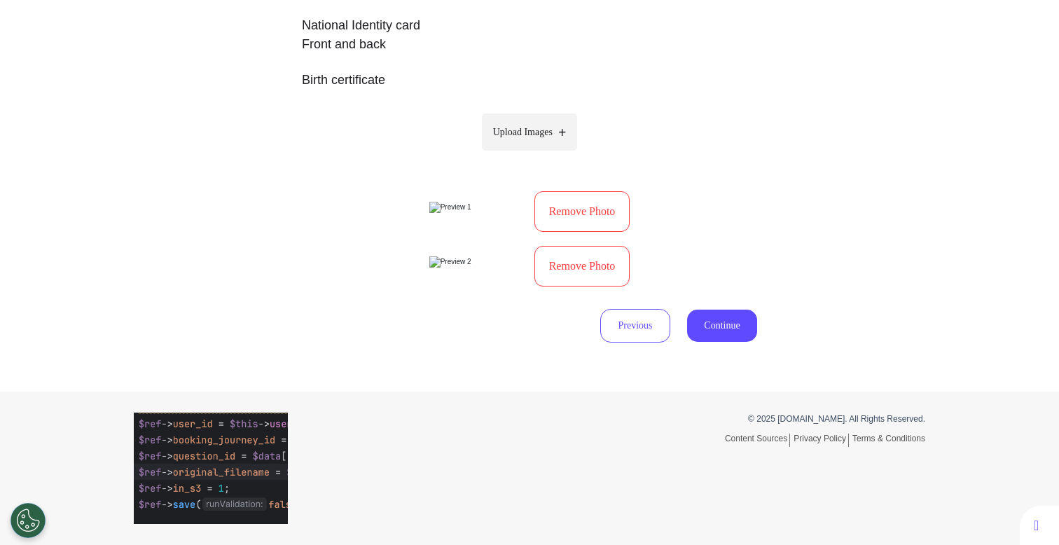
scroll to position [450, 0]
click at [614, 286] on button "Remove Photo" at bounding box center [582, 266] width 96 height 41
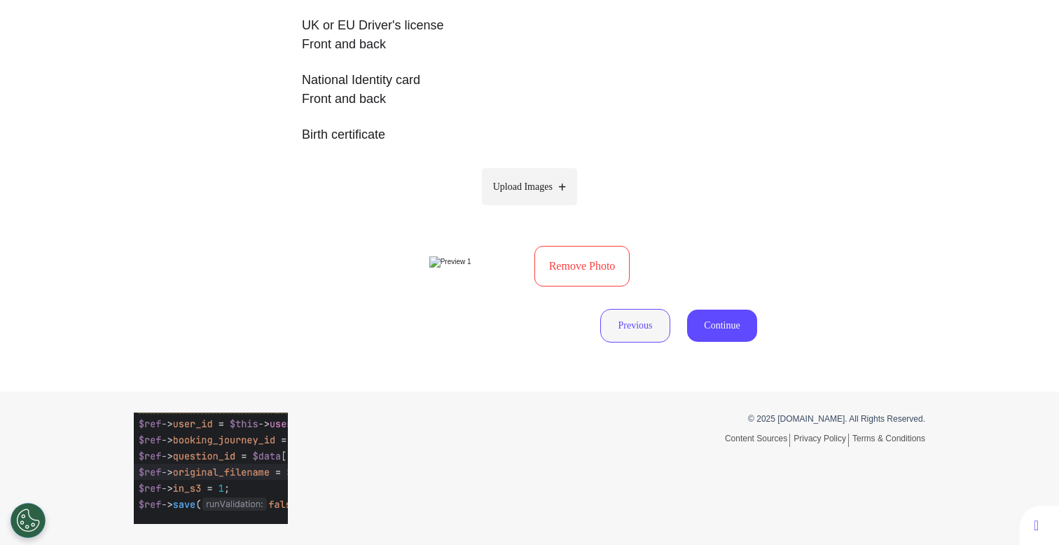
click at [623, 333] on button "Previous" at bounding box center [635, 326] width 70 height 34
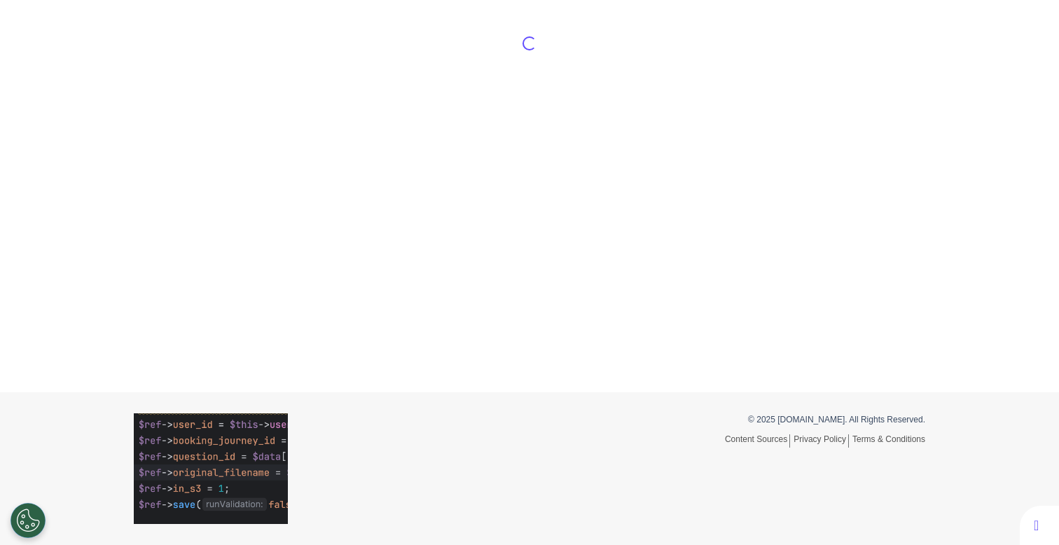
select select "*****"
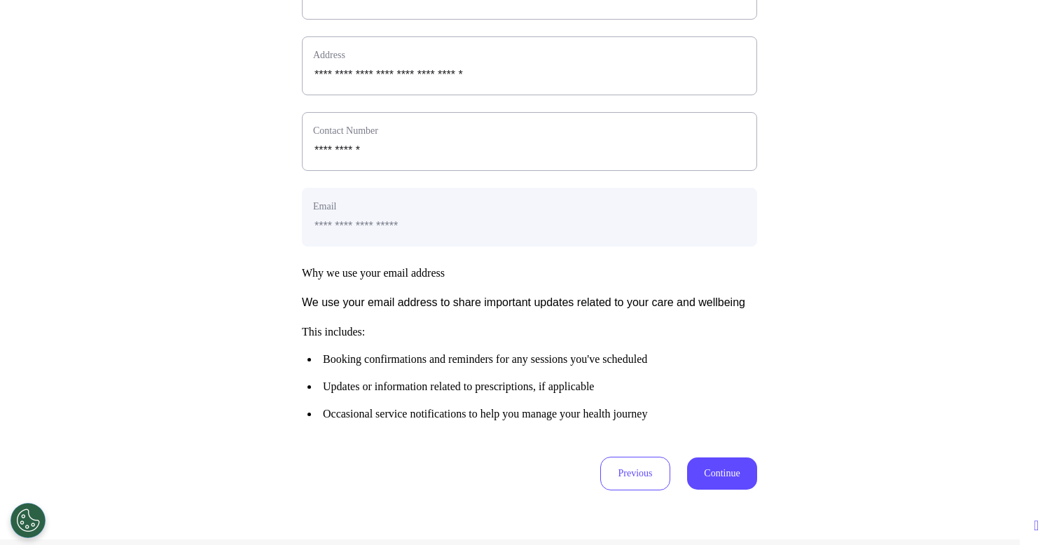
scroll to position [698, 0]
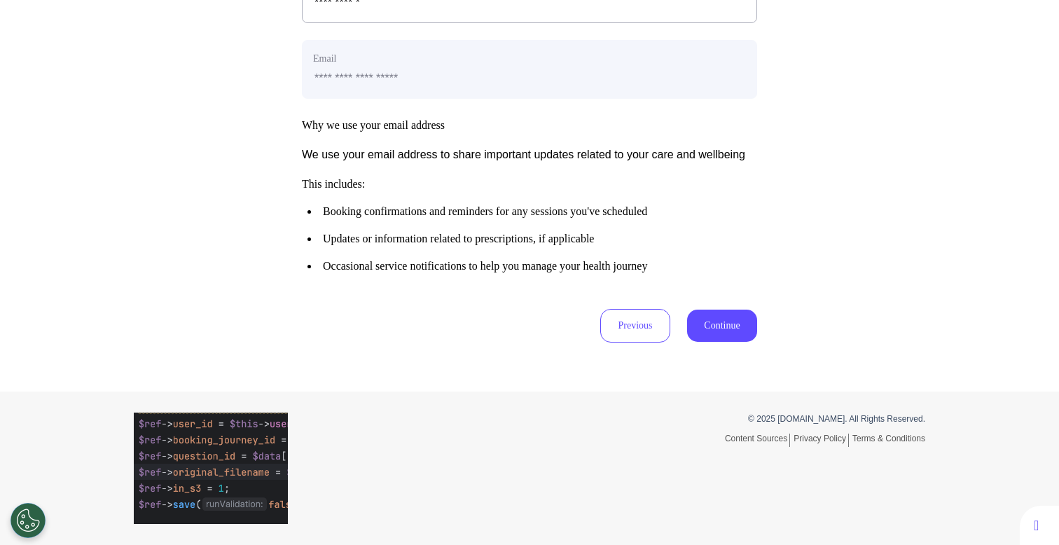
click at [718, 326] on button "Continue" at bounding box center [722, 326] width 70 height 32
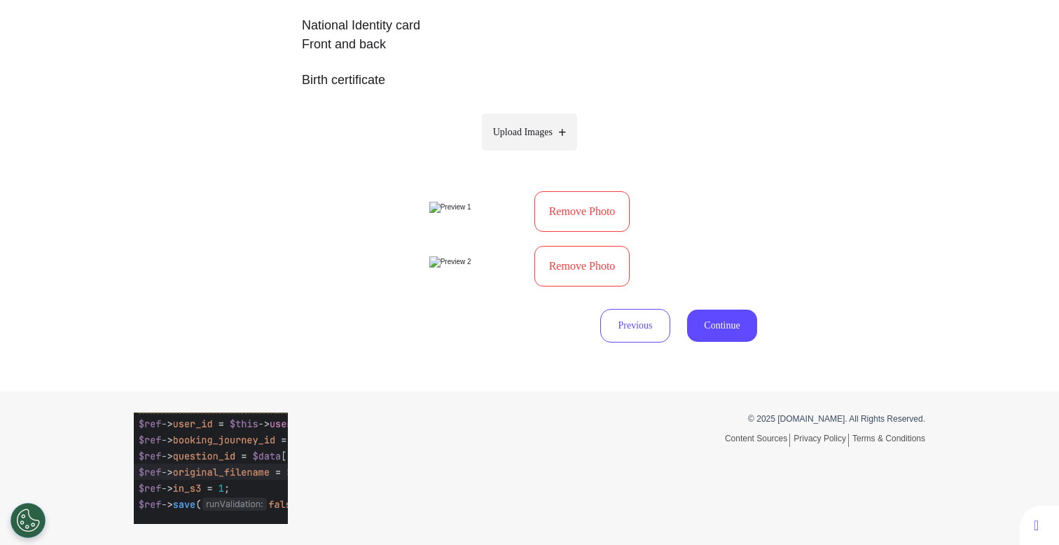
scroll to position [533, 0]
click at [583, 286] on button "Remove Photo" at bounding box center [582, 266] width 96 height 41
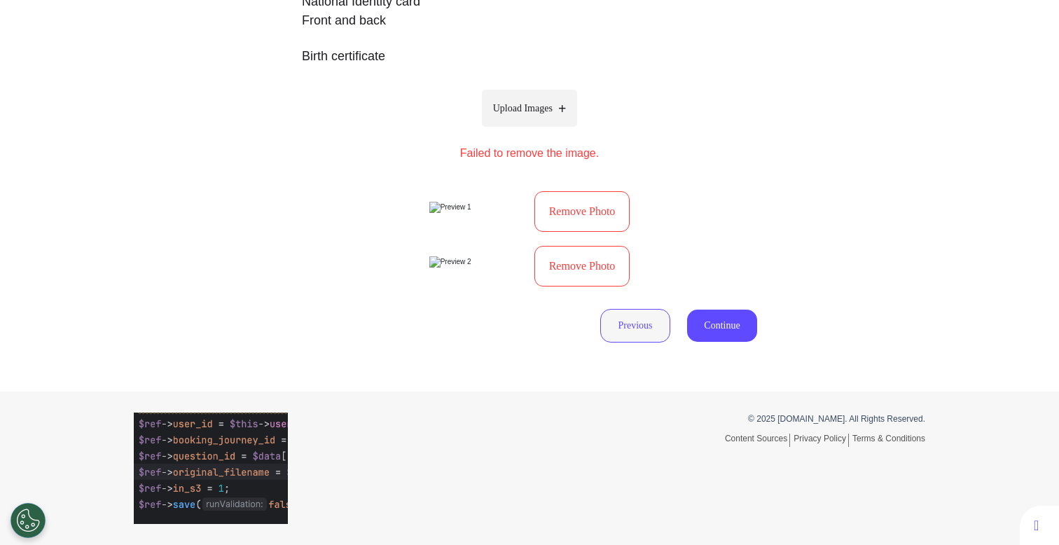
click at [630, 342] on button "Previous" at bounding box center [635, 326] width 70 height 34
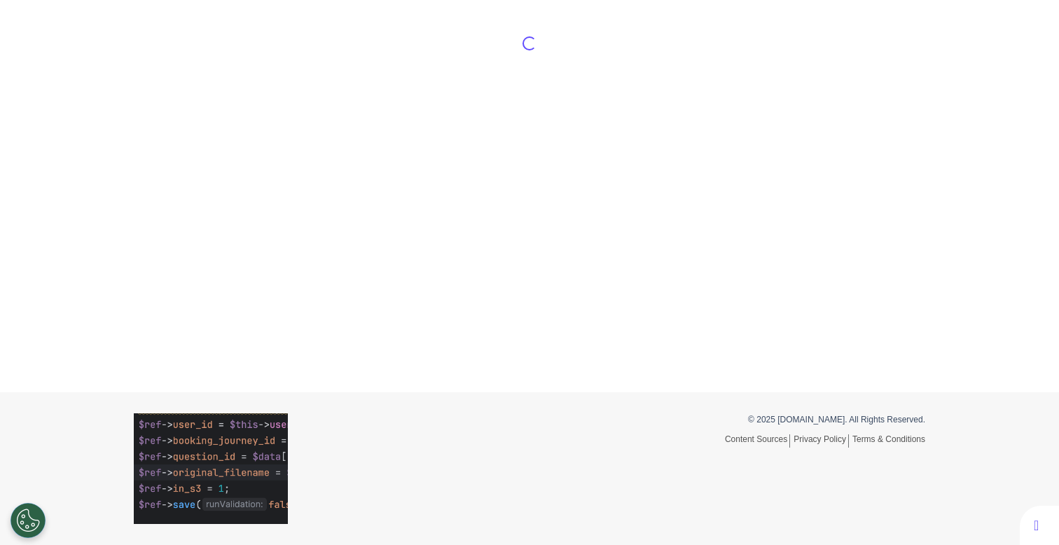
scroll to position [547, 0]
select select "*****"
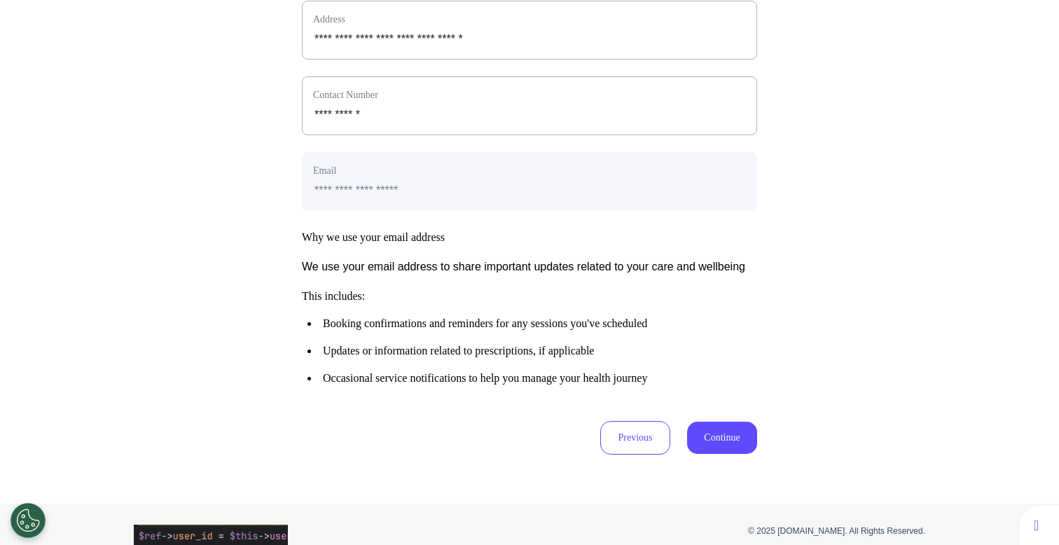
click at [719, 454] on button "Continue" at bounding box center [722, 438] width 70 height 32
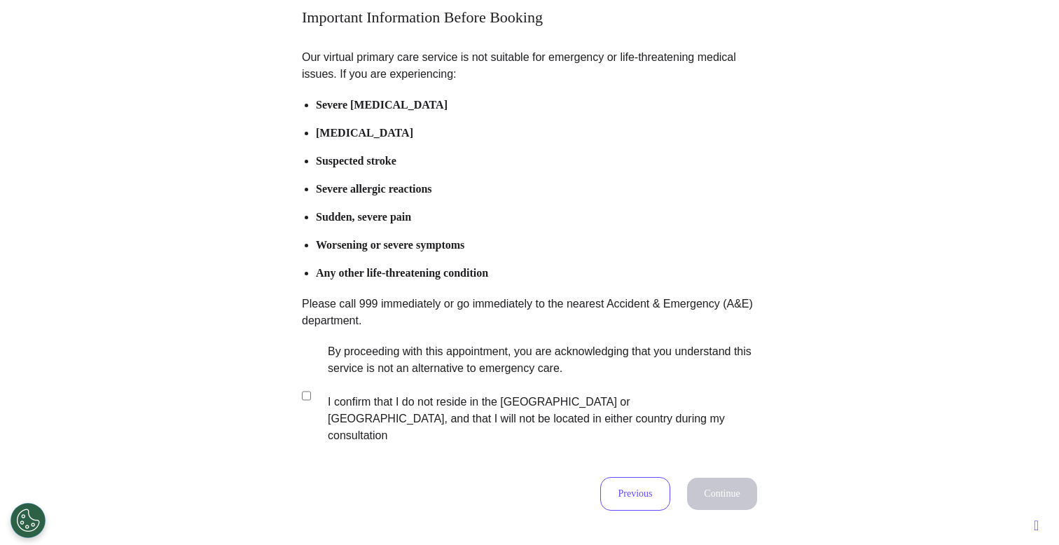
scroll to position [153, 0]
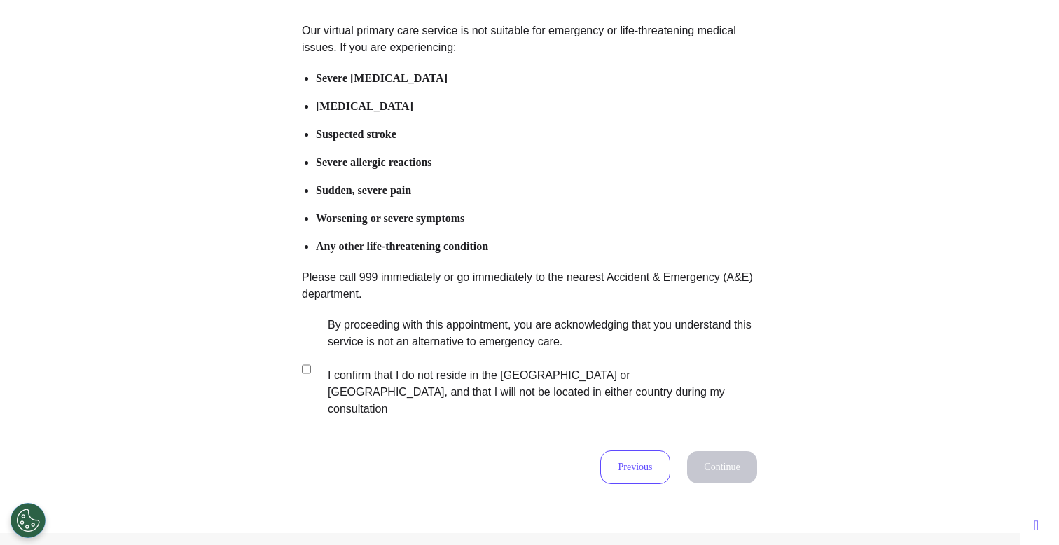
click at [453, 349] on label "By proceeding with this appointment, you are acknowledging that you understand …" at bounding box center [533, 367] width 438 height 101
click at [727, 451] on button "Continue" at bounding box center [722, 467] width 70 height 32
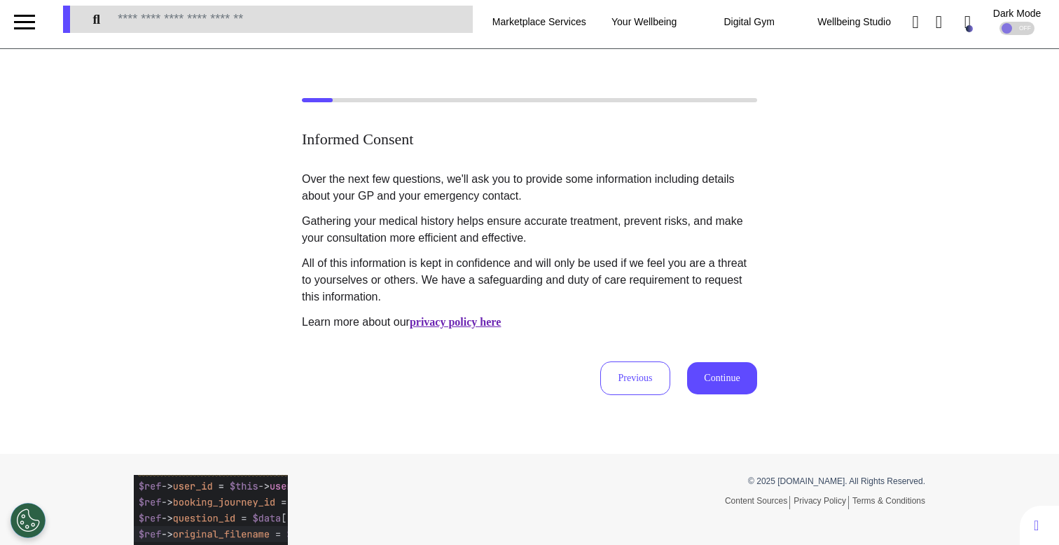
scroll to position [0, 0]
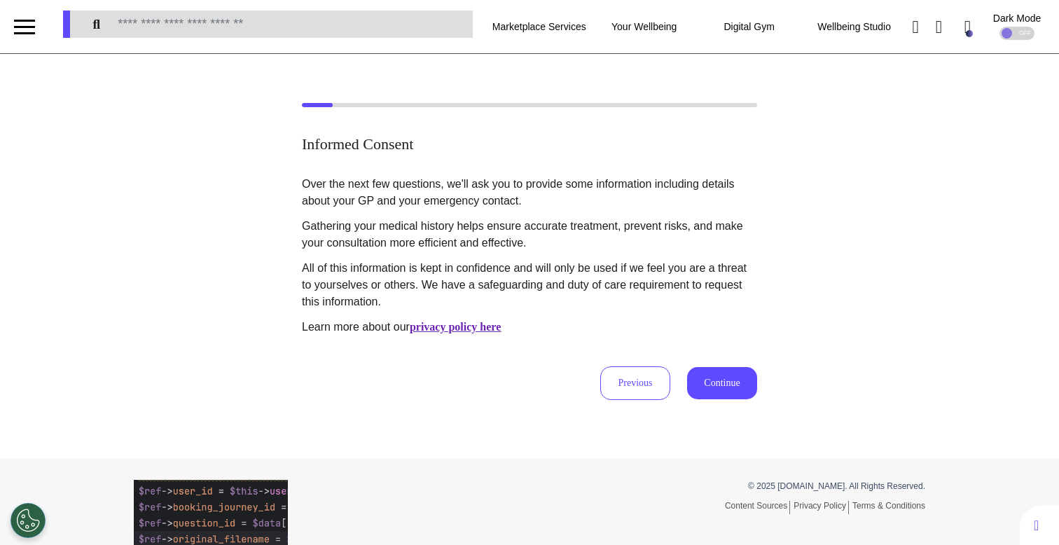
click at [726, 378] on button "Continue" at bounding box center [722, 383] width 70 height 32
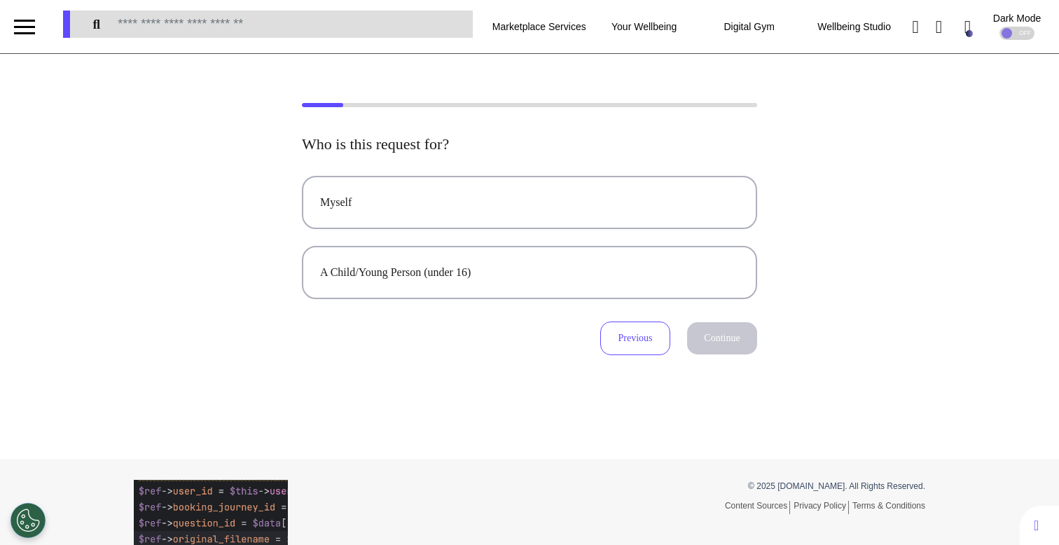
click at [614, 171] on div "Who is this request for? Myself A Child/Young Person (under 16) Previous Contin…" at bounding box center [529, 245] width 455 height 220
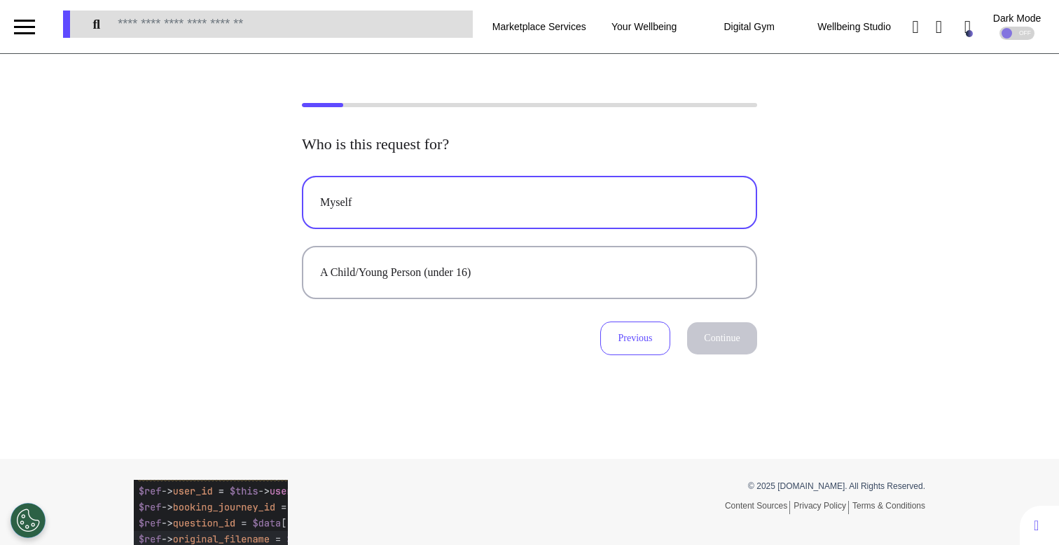
click at [611, 200] on div "Myself" at bounding box center [529, 202] width 419 height 17
click at [705, 332] on button "Continue" at bounding box center [722, 338] width 70 height 32
select select "*****"
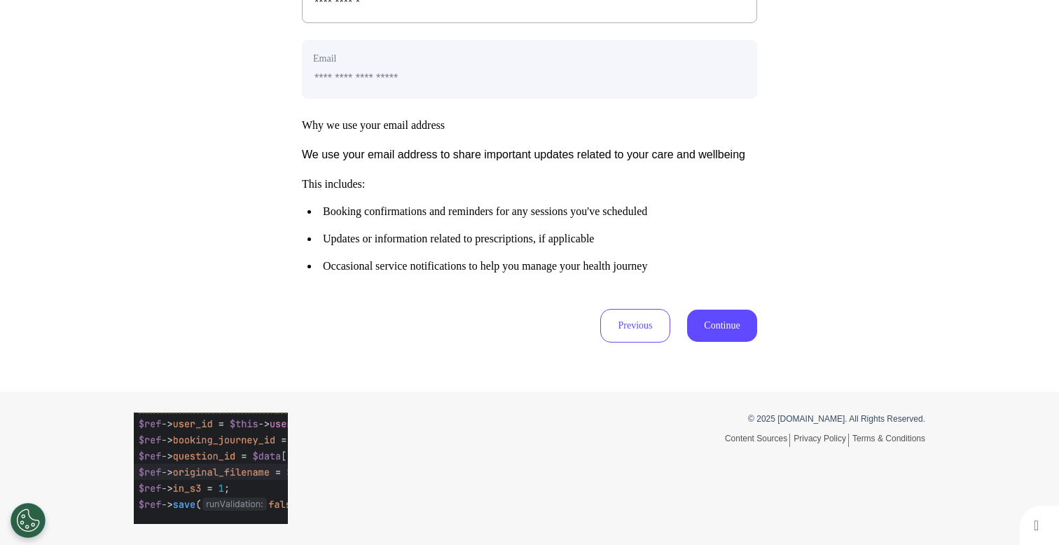
scroll to position [698, 0]
click at [728, 331] on button "Continue" at bounding box center [722, 326] width 70 height 32
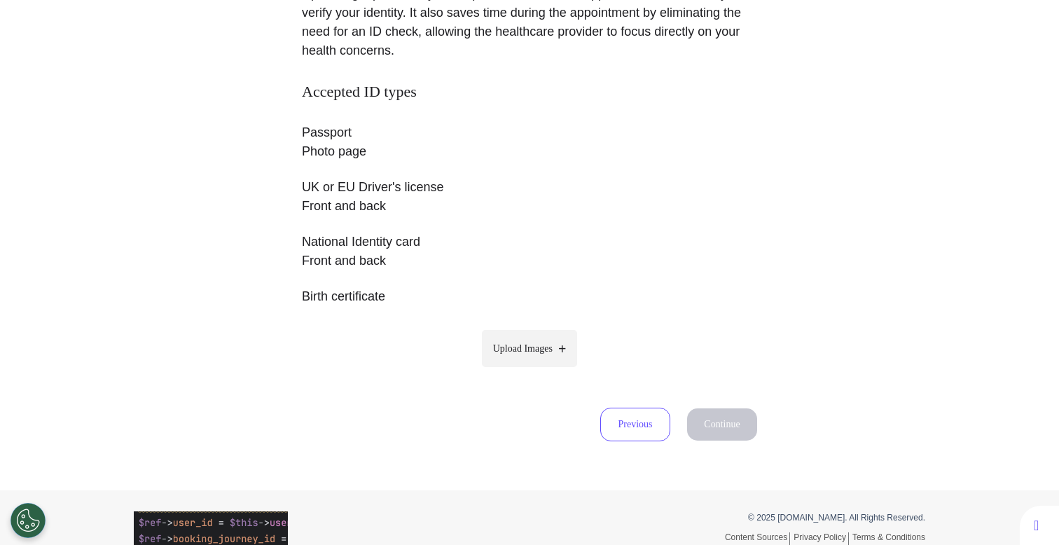
scroll to position [240, 0]
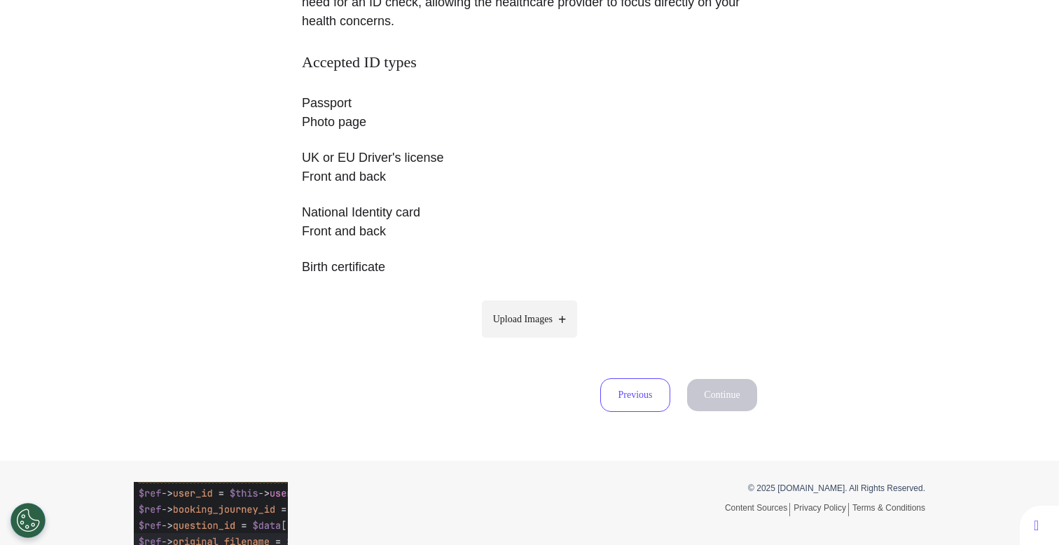
click at [522, 300] on label "Upload Images" at bounding box center [530, 318] width 96 height 37
click at [522, 341] on input "Upload Images" at bounding box center [529, 348] width 133 height 15
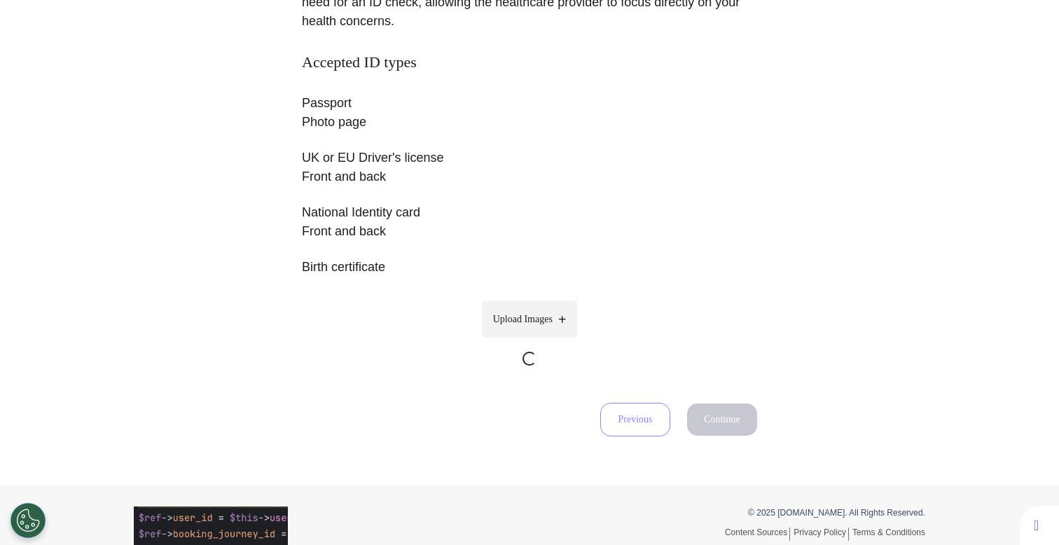
click at [525, 321] on span "Upload Images" at bounding box center [523, 319] width 60 height 15
click at [525, 366] on input "Upload Images" at bounding box center [529, 373] width 133 height 15
type input "**********"
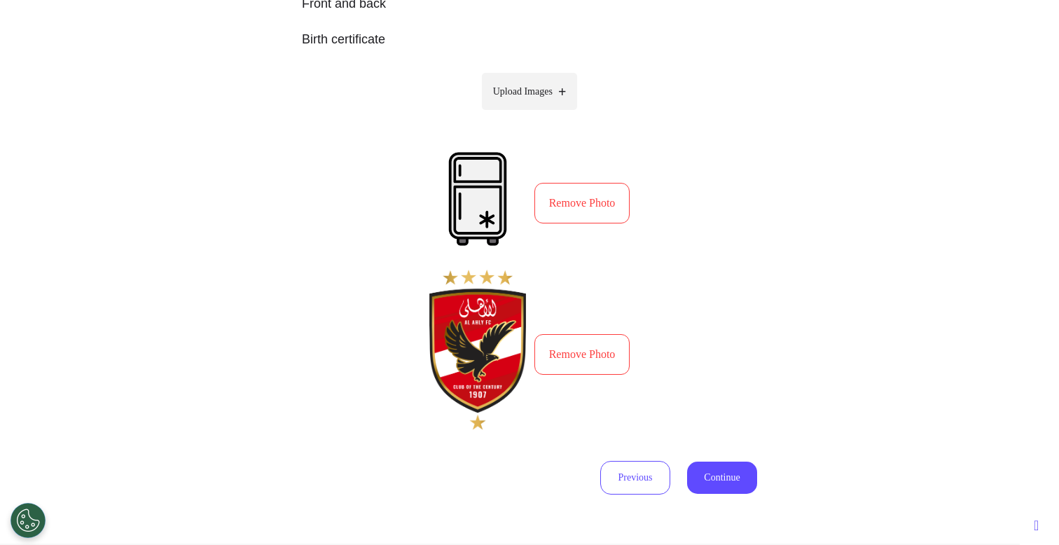
scroll to position [469, 0]
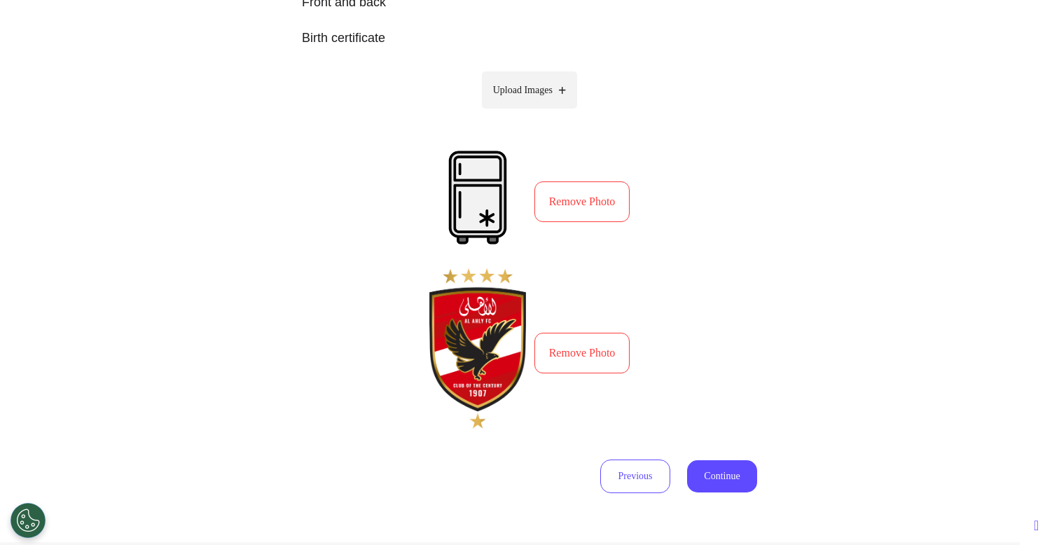
click at [597, 342] on button "Remove Photo" at bounding box center [582, 353] width 96 height 41
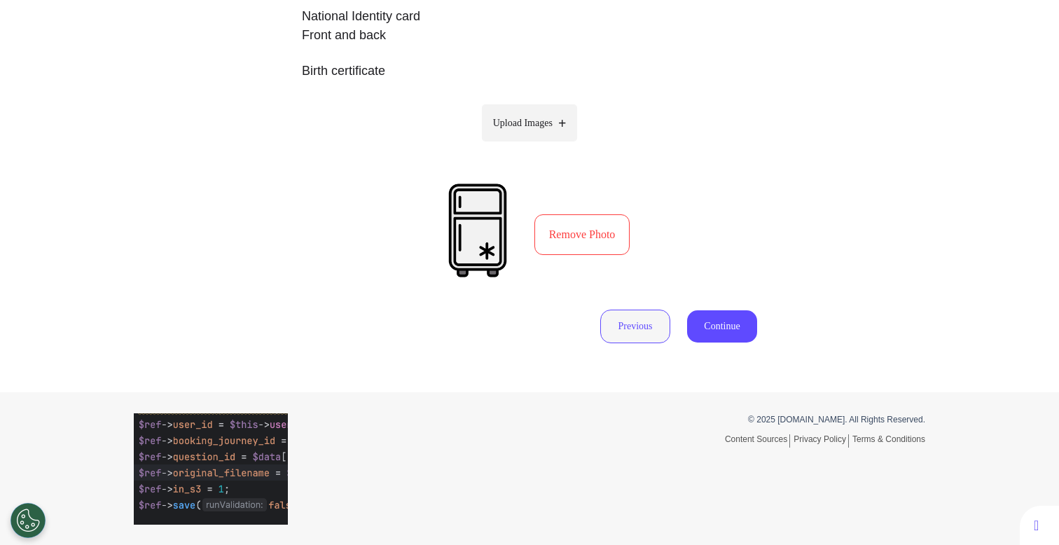
click at [625, 327] on button "Previous" at bounding box center [635, 327] width 70 height 34
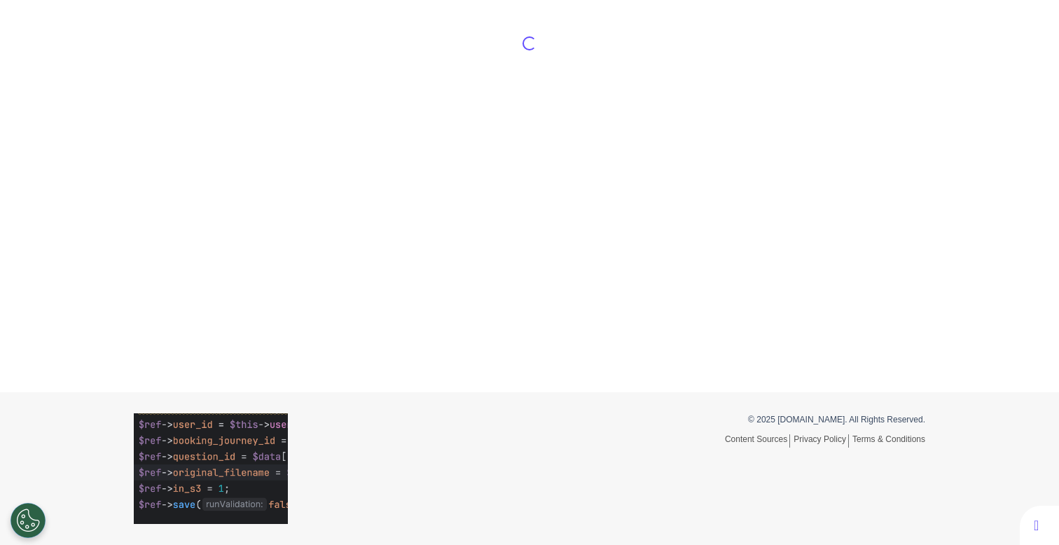
scroll to position [0, 0]
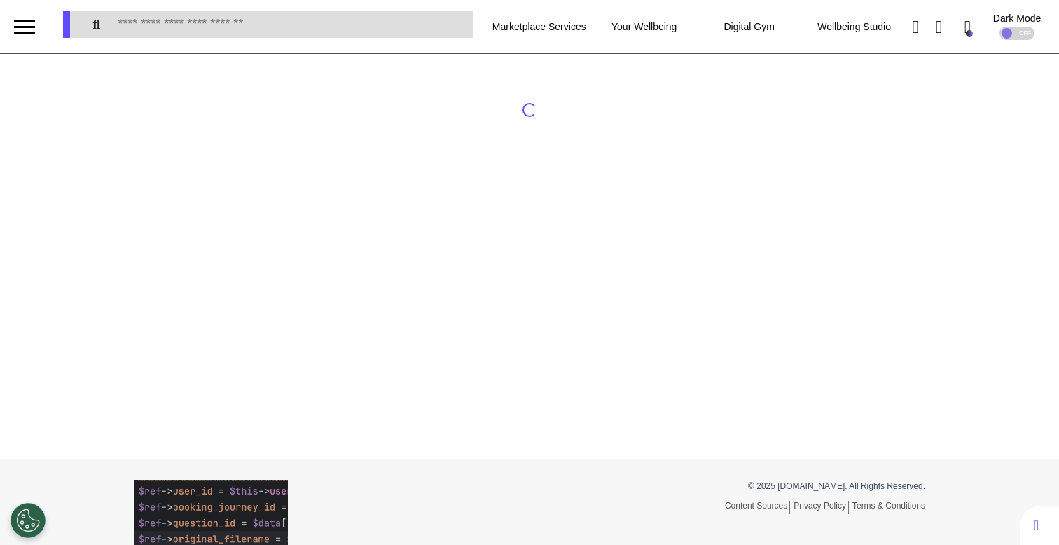
select select "*****"
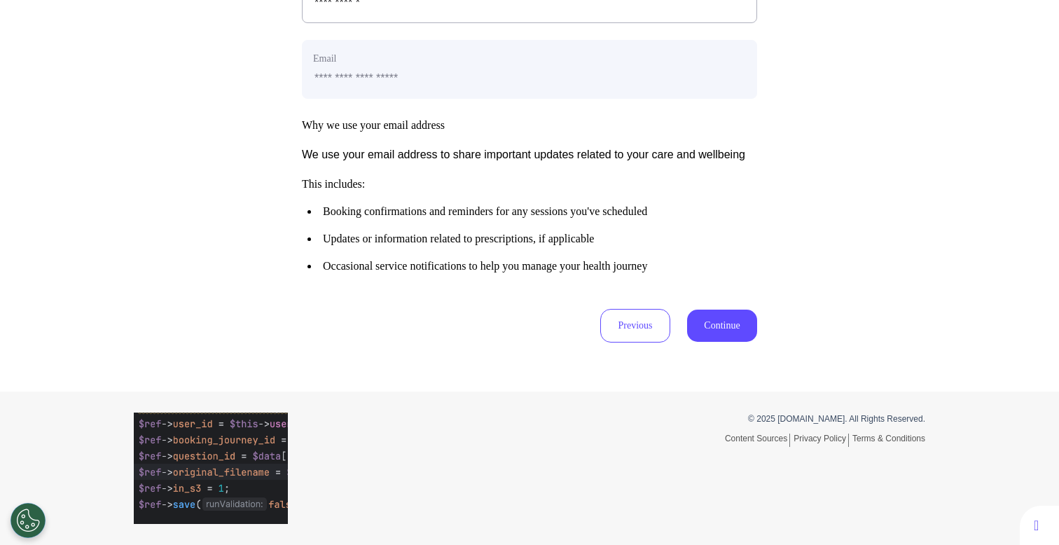
scroll to position [698, 0]
click at [720, 328] on button "Continue" at bounding box center [722, 326] width 70 height 32
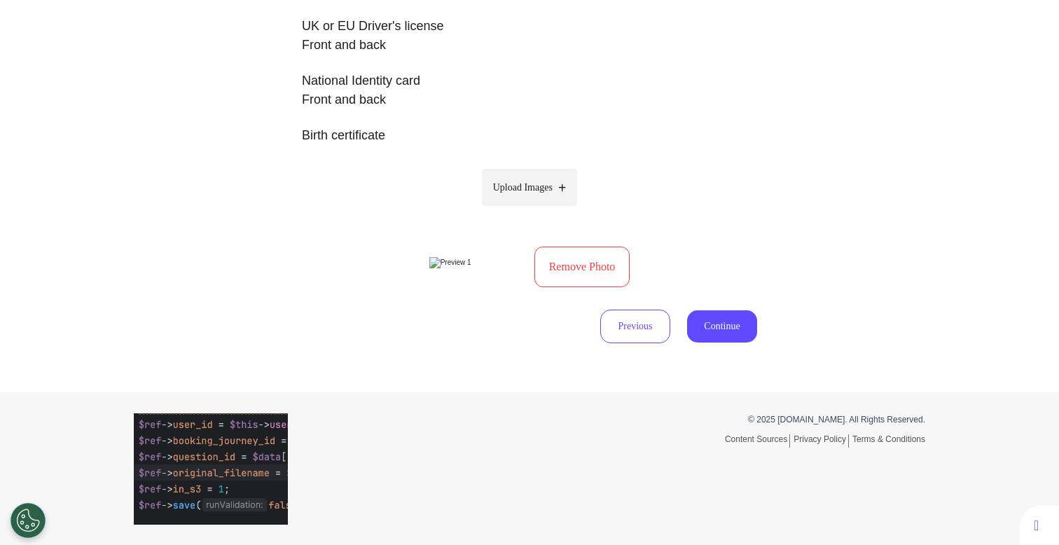
scroll to position [436, 0]
click at [534, 168] on label "Upload Images" at bounding box center [530, 186] width 96 height 37
click at [534, 209] on input "Upload Images" at bounding box center [529, 216] width 133 height 15
type input "**********"
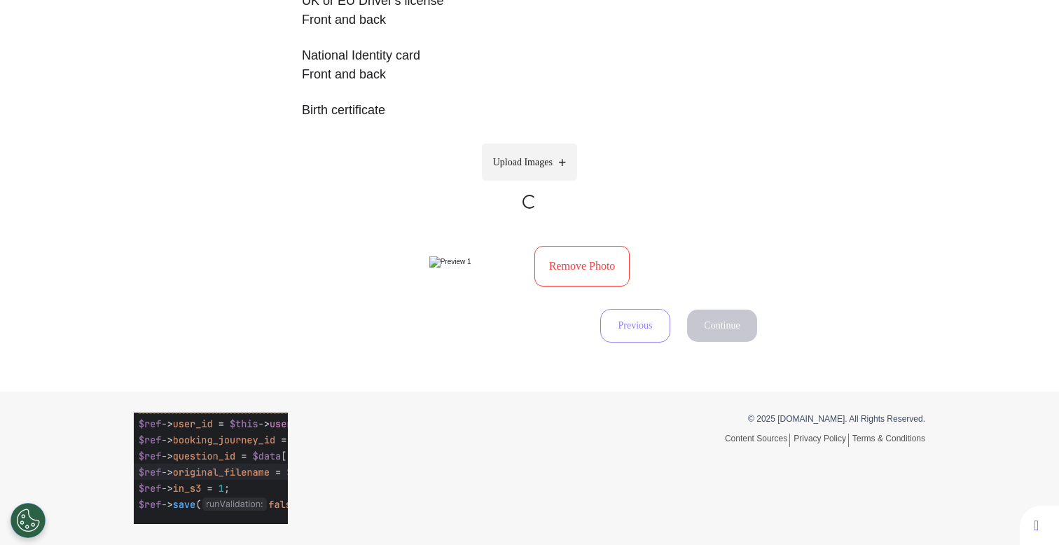
scroll to position [594, 0]
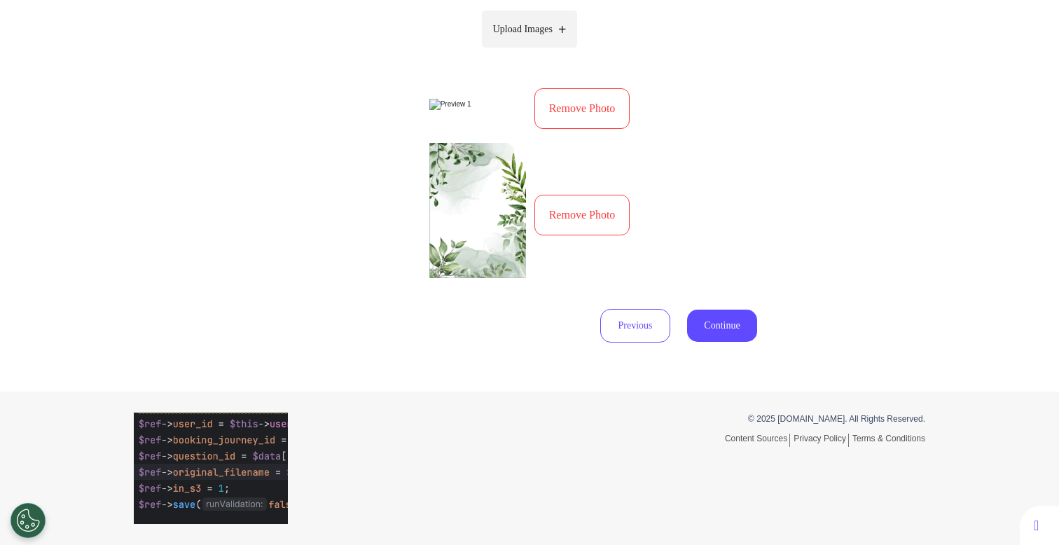
click at [707, 322] on button "Continue" at bounding box center [722, 326] width 70 height 32
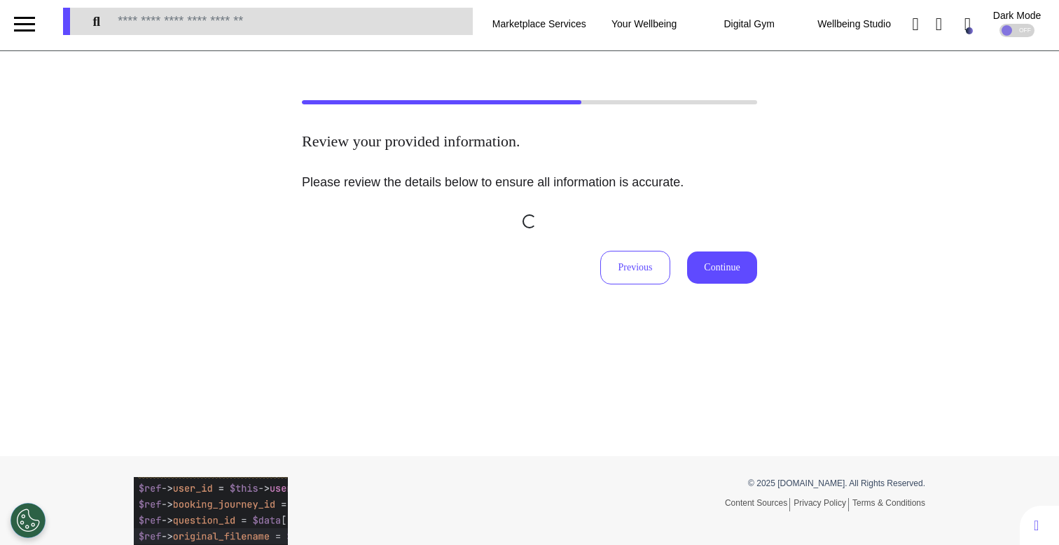
scroll to position [0, 0]
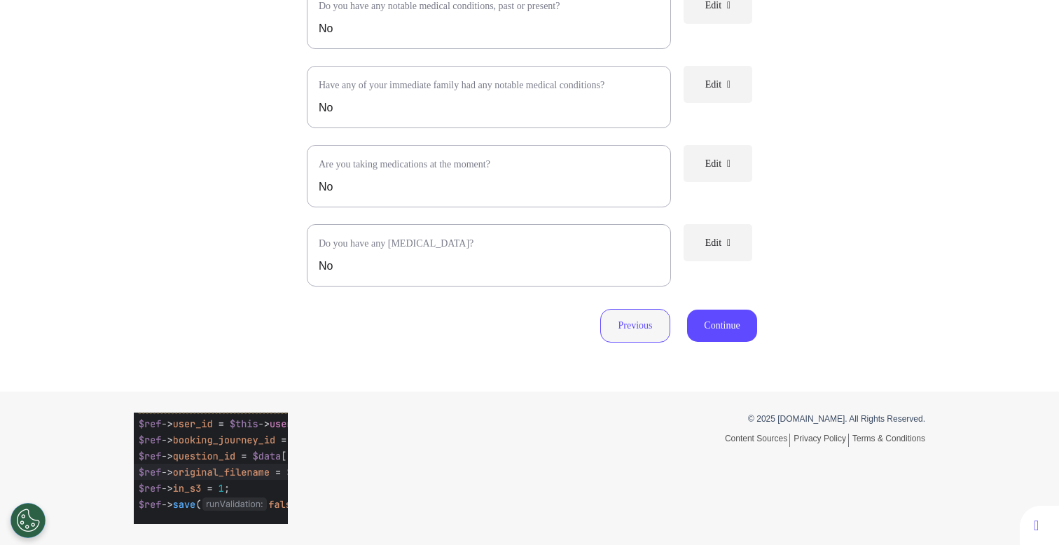
click at [659, 326] on button "Previous" at bounding box center [635, 326] width 70 height 34
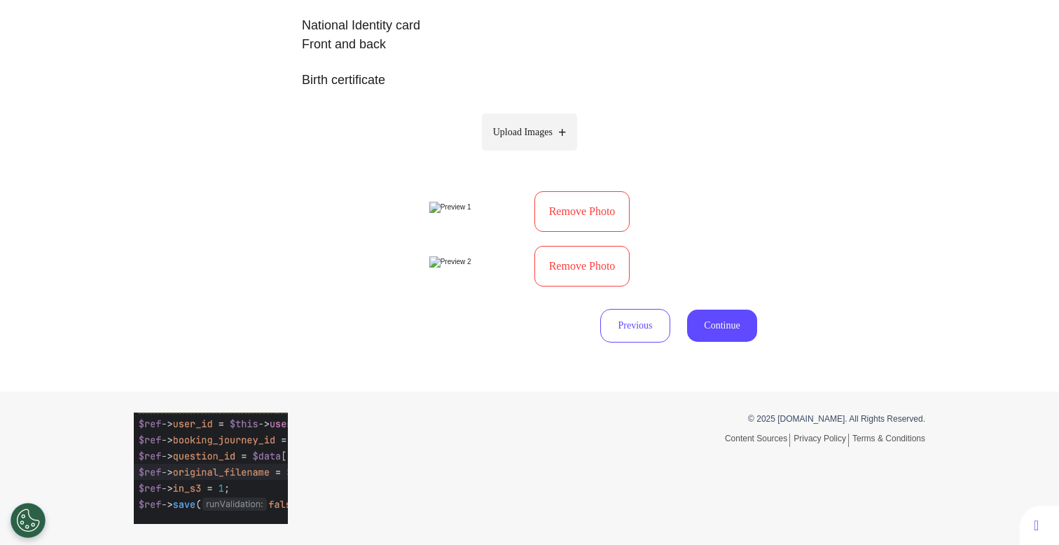
scroll to position [492, 0]
click at [582, 191] on button "Remove Photo" at bounding box center [582, 211] width 96 height 41
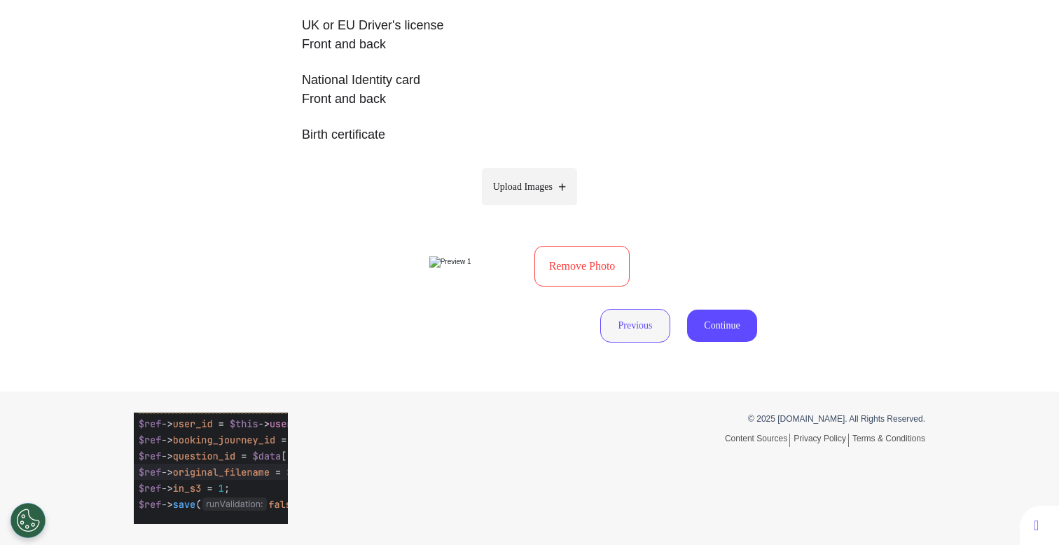
click at [623, 333] on button "Previous" at bounding box center [635, 326] width 70 height 34
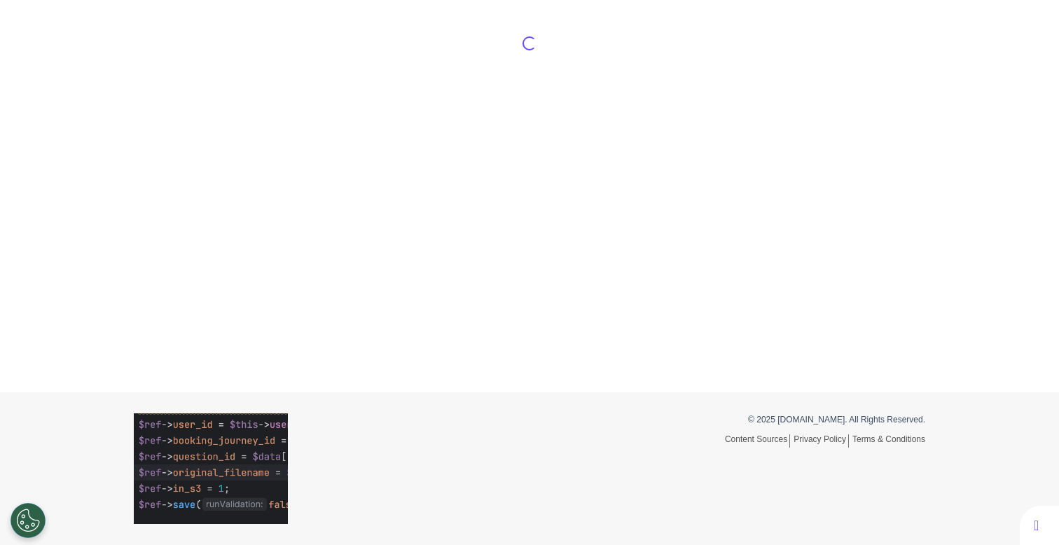
scroll to position [489, 0]
select select "*****"
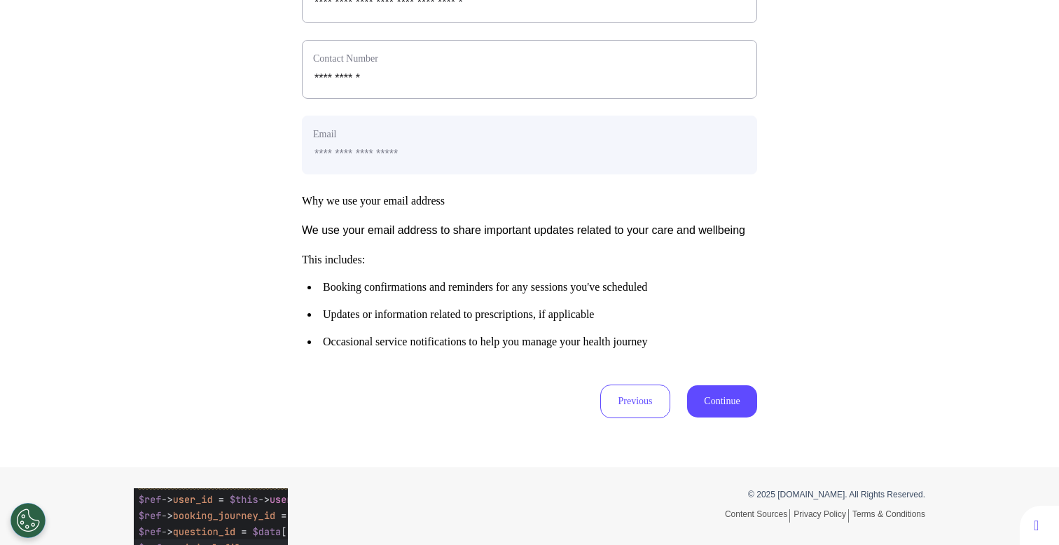
scroll to position [662, 0]
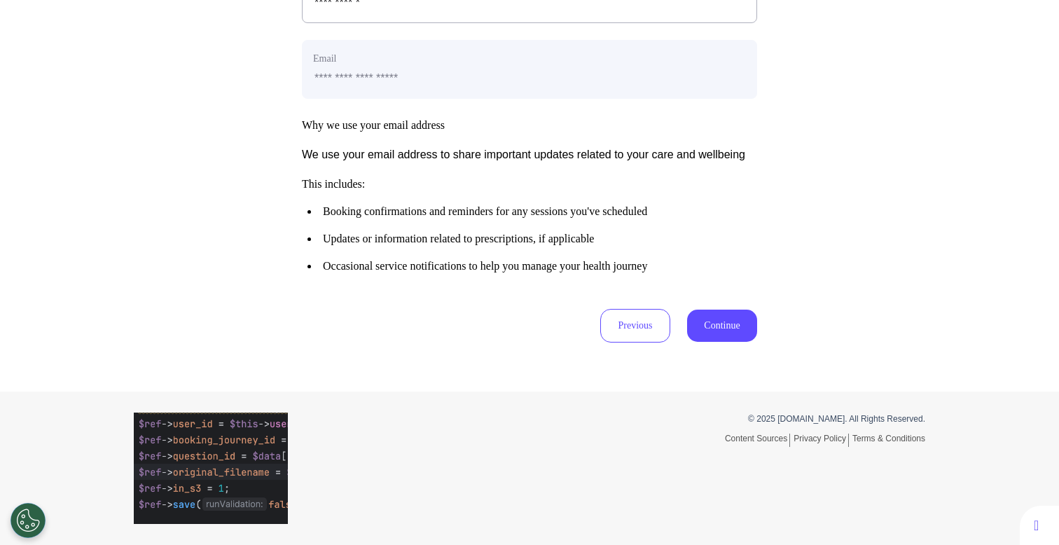
click at [728, 342] on button "Continue" at bounding box center [722, 326] width 70 height 32
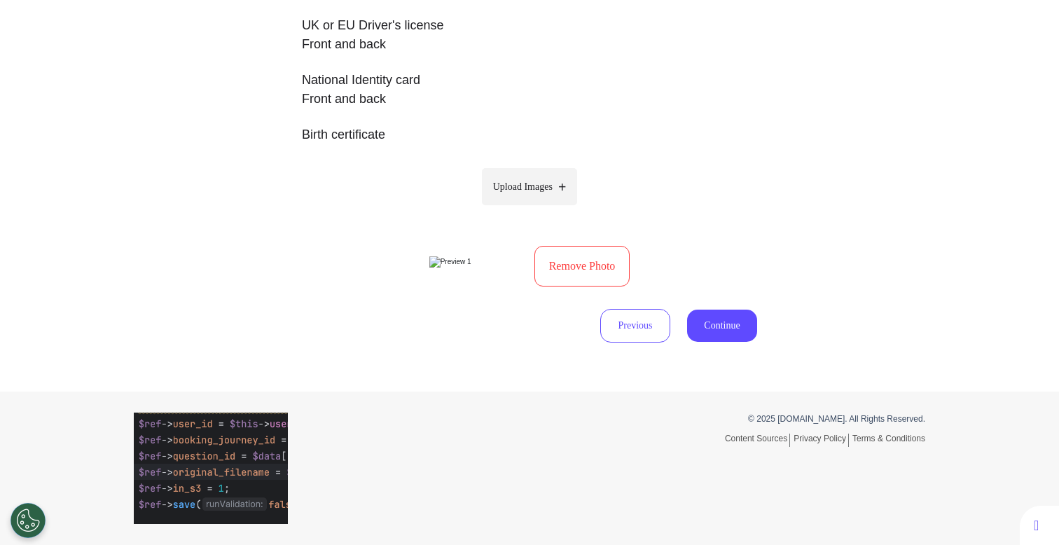
scroll to position [475, 0]
click at [642, 323] on button "Previous" at bounding box center [635, 326] width 70 height 34
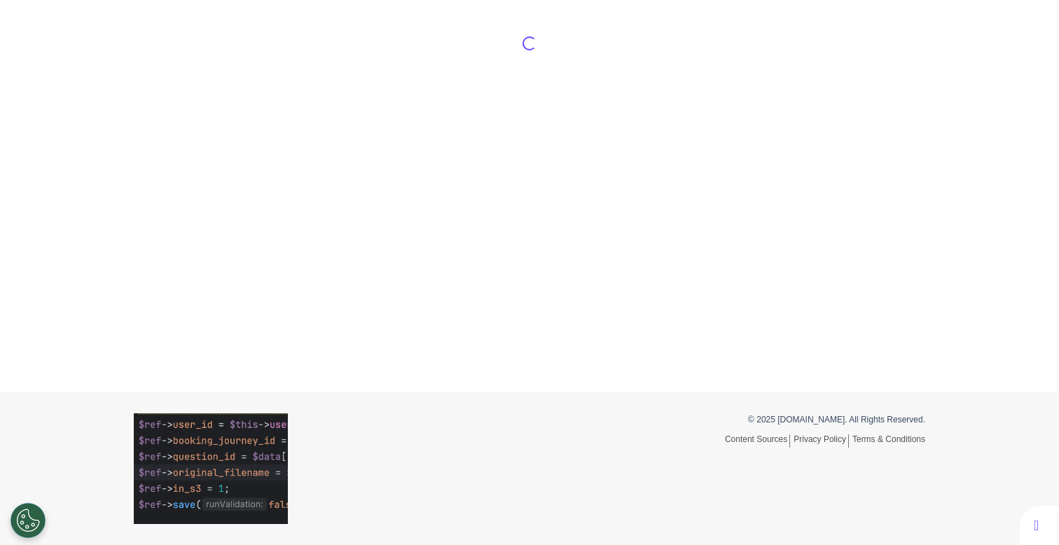
scroll to position [489, 0]
select select "*****"
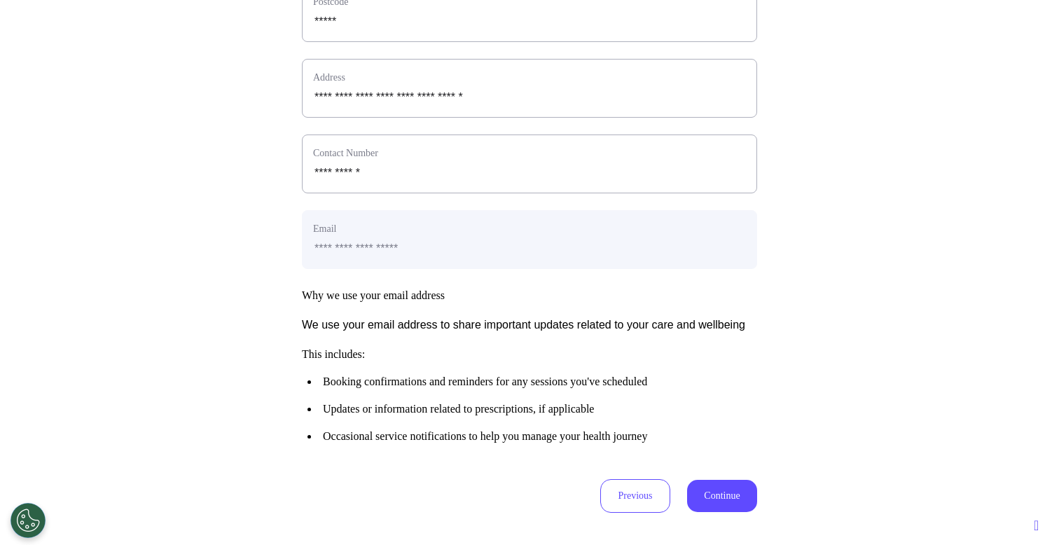
click at [723, 512] on button "Continue" at bounding box center [722, 496] width 70 height 32
